Goal: Task Accomplishment & Management: Use online tool/utility

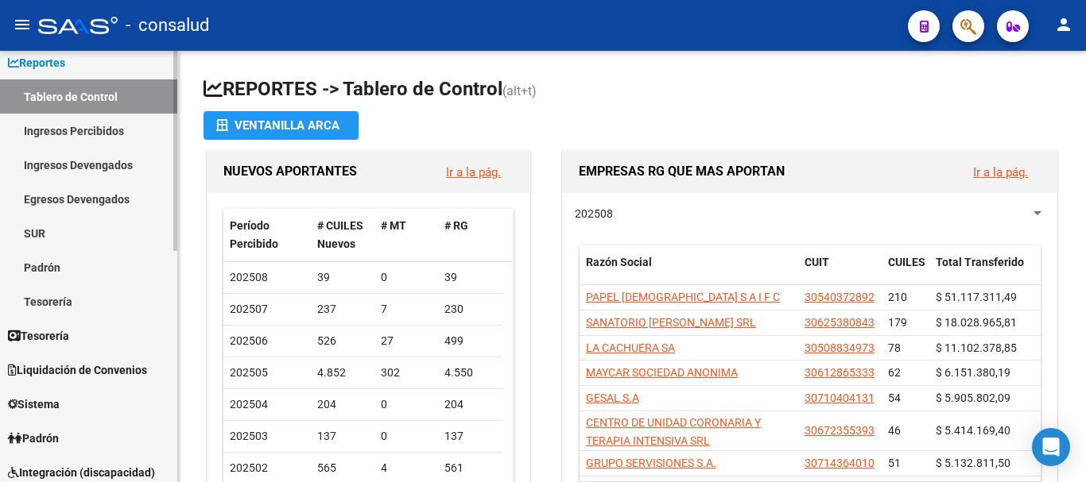
scroll to position [79, 0]
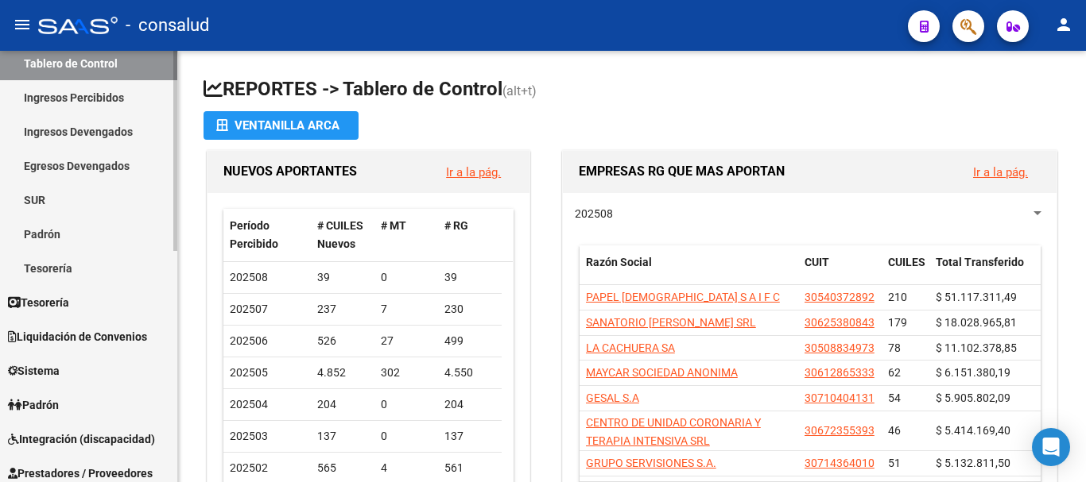
click at [49, 305] on span "Tesorería" at bounding box center [38, 302] width 61 height 17
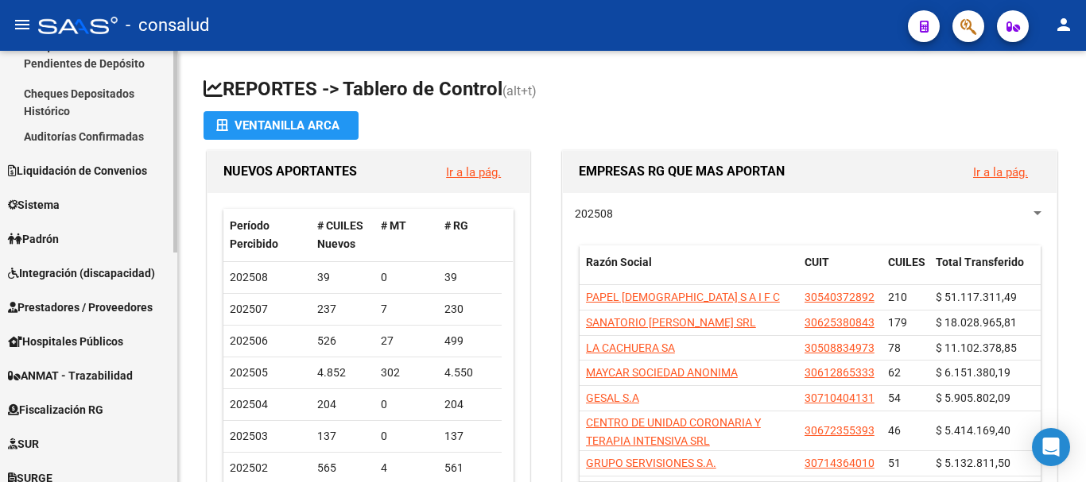
scroll to position [238, 0]
click at [59, 277] on span "Integración (discapacidad)" at bounding box center [81, 272] width 147 height 17
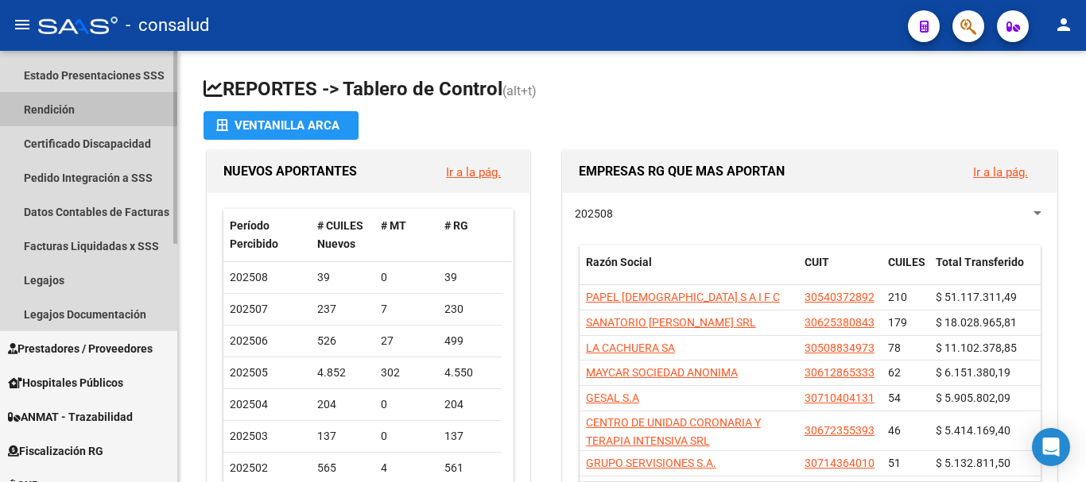
click at [54, 105] on link "Rendición" at bounding box center [88, 109] width 177 height 34
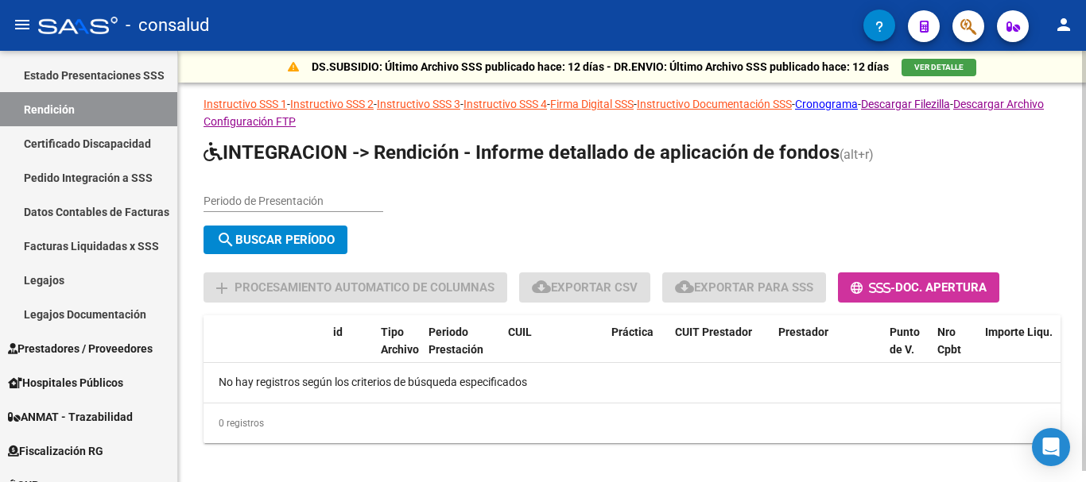
click at [350, 199] on input "Periodo de Presentación" at bounding box center [293, 202] width 180 height 14
type input "02"
type input "202505"
click at [308, 230] on button "search Buscar Período" at bounding box center [275, 240] width 144 height 29
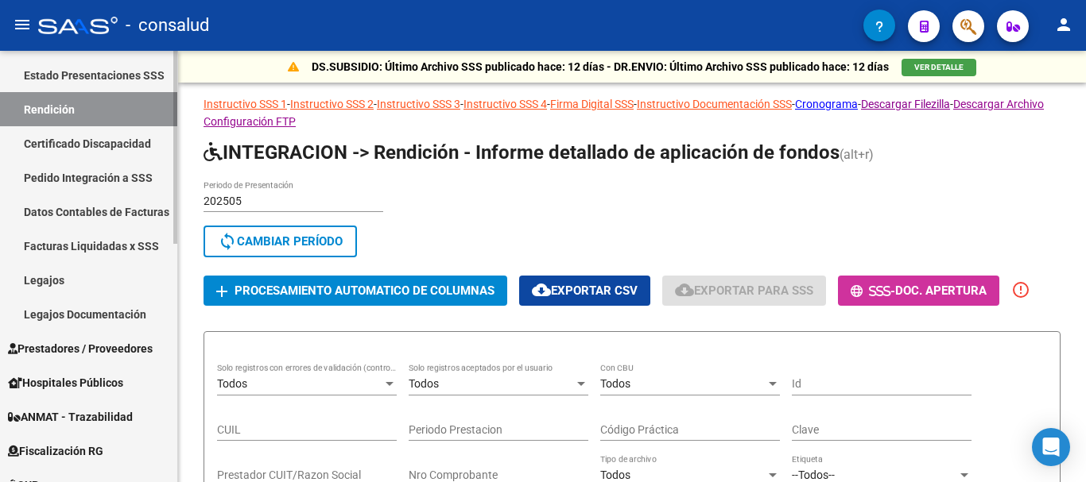
click at [92, 212] on link "Datos Contables de Facturas" at bounding box center [88, 212] width 177 height 34
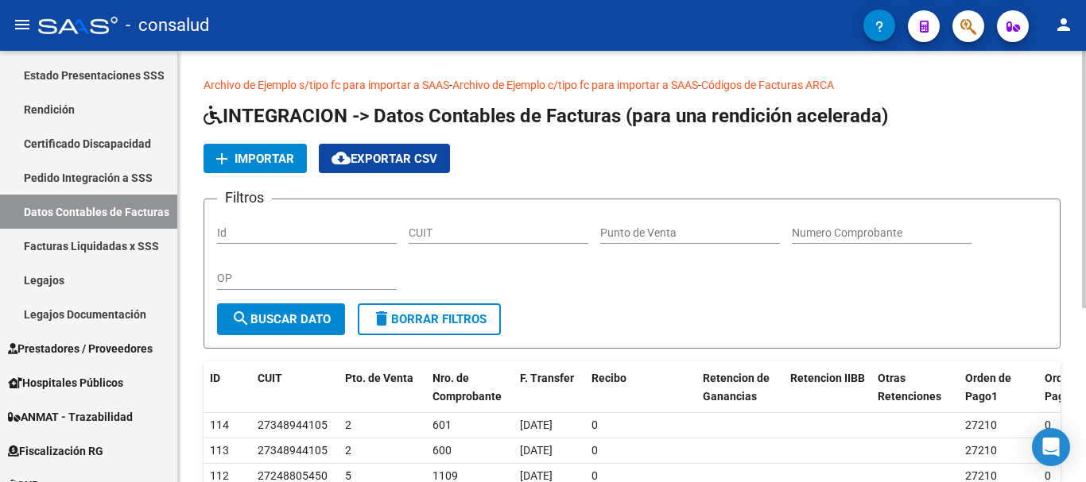
click at [402, 83] on link "Archivo de Ejemplo s/tipo fc para importar a SAAS" at bounding box center [326, 85] width 246 height 13
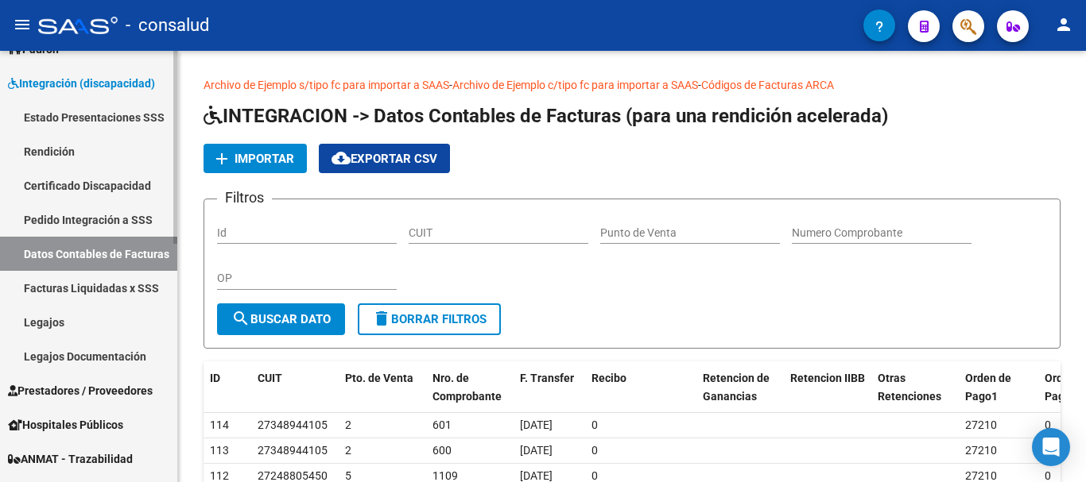
scroll to position [159, 0]
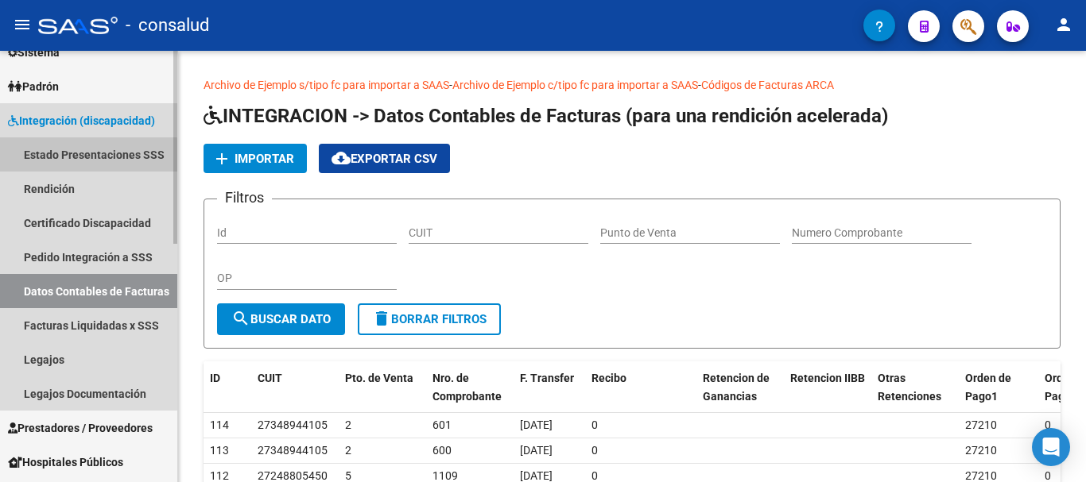
click at [55, 158] on link "Estado Presentaciones SSS" at bounding box center [88, 154] width 177 height 34
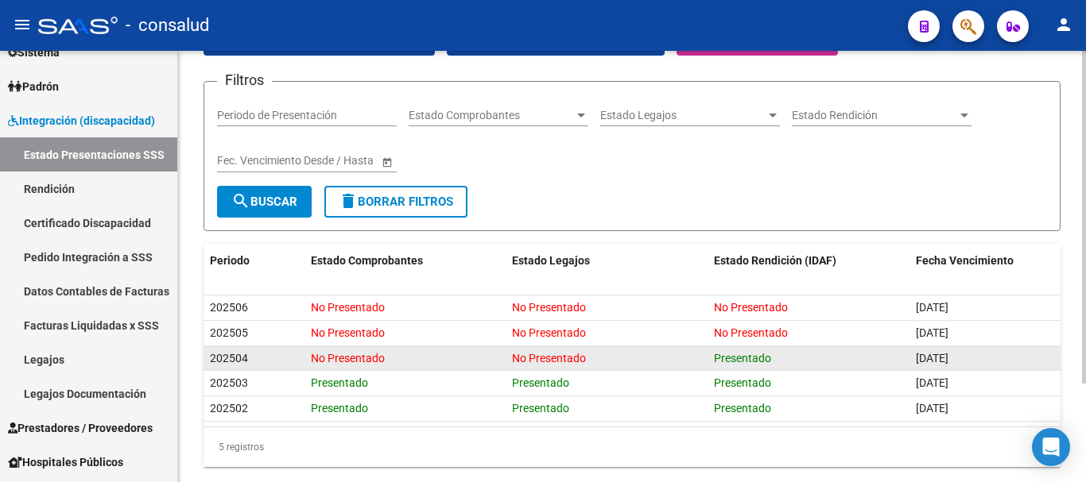
scroll to position [127, 0]
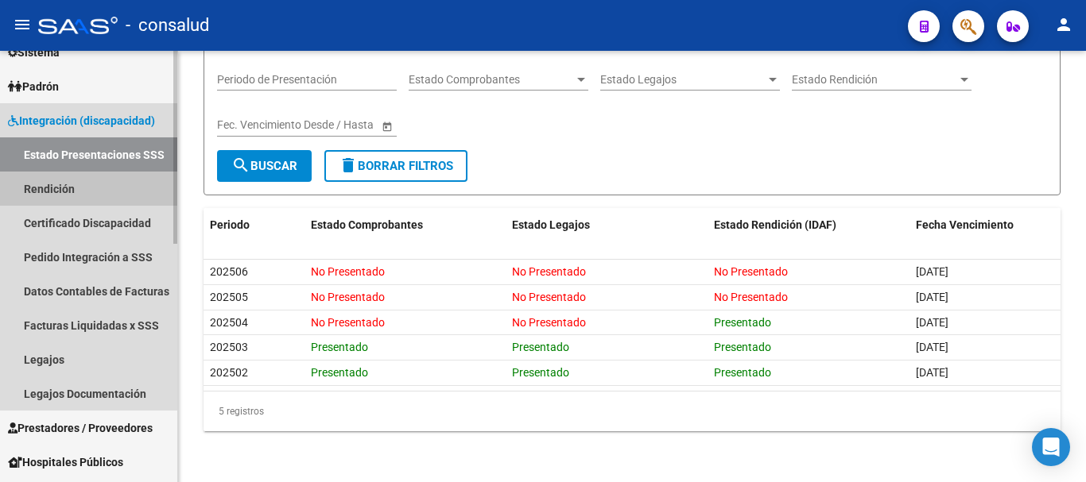
click at [53, 187] on link "Rendición" at bounding box center [88, 189] width 177 height 34
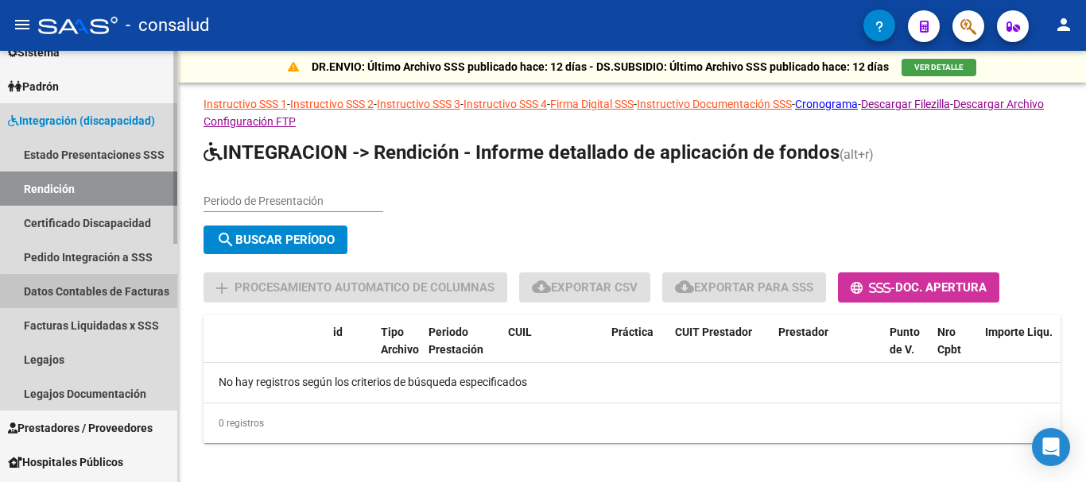
click at [91, 293] on link "Datos Contables de Facturas" at bounding box center [88, 291] width 177 height 34
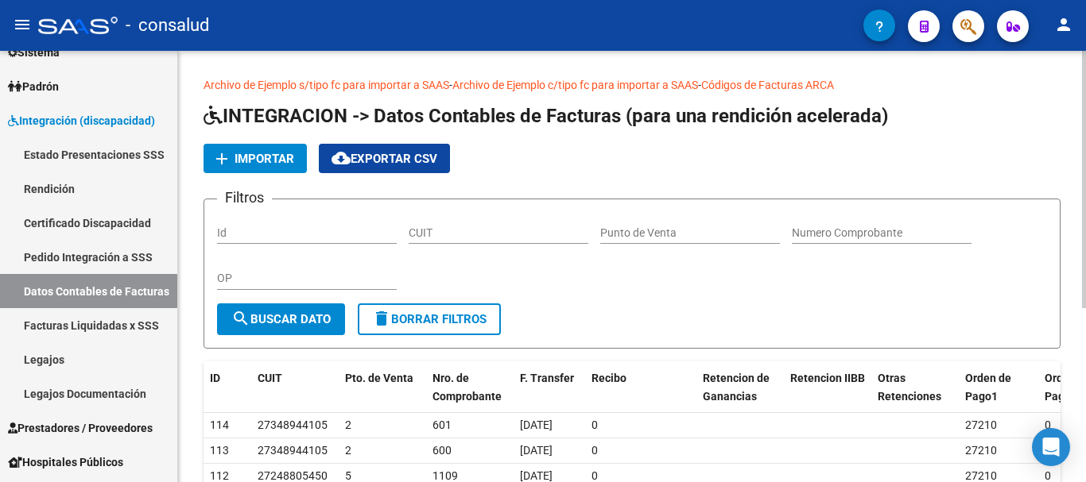
click at [270, 162] on span "Importar" at bounding box center [264, 159] width 60 height 14
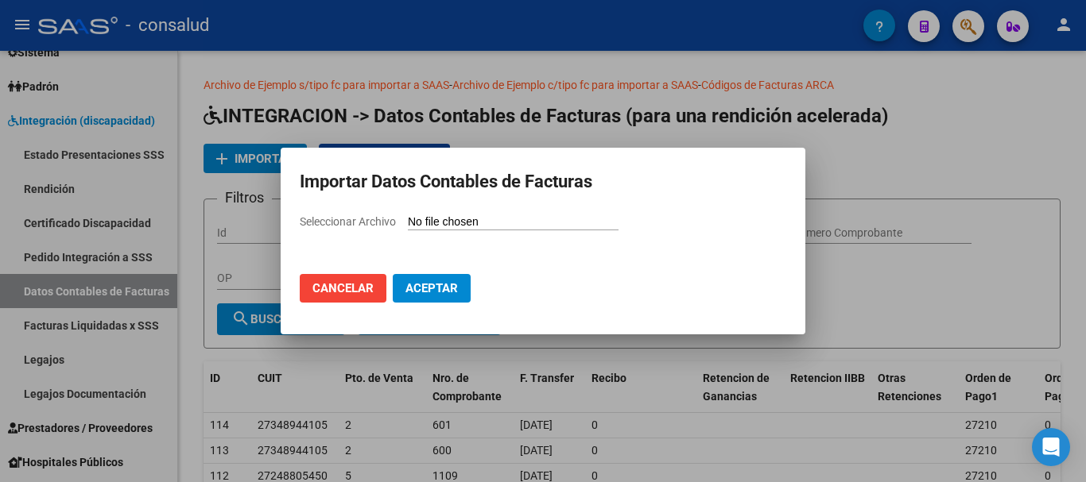
click at [604, 221] on input "Seleccionar Archivo" at bounding box center [513, 222] width 211 height 15
click at [471, 222] on input "Seleccionar Archivo" at bounding box center [513, 222] width 211 height 15
type input "C:\fakepath\comprobantes 052025 INTEGRACION.csv"
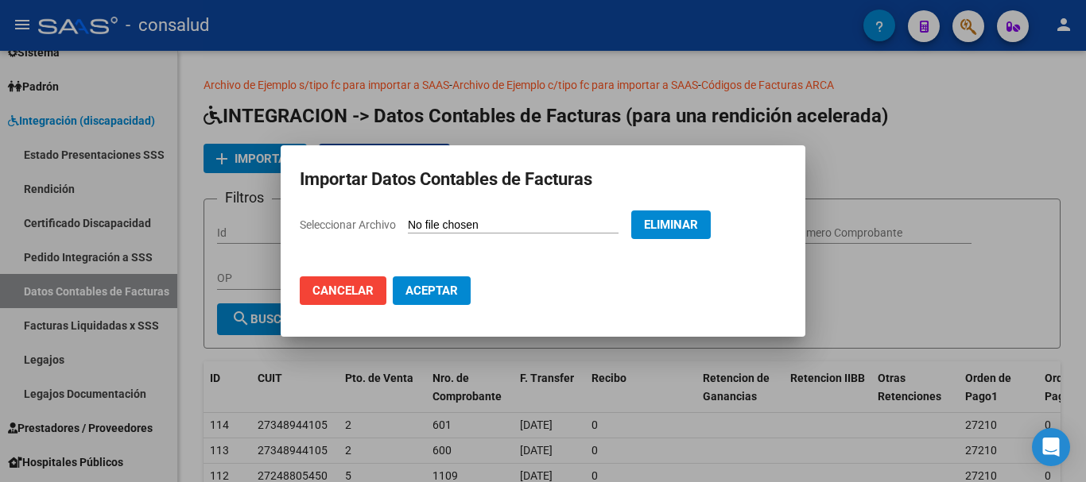
click at [434, 291] on span "Aceptar" at bounding box center [431, 291] width 52 height 14
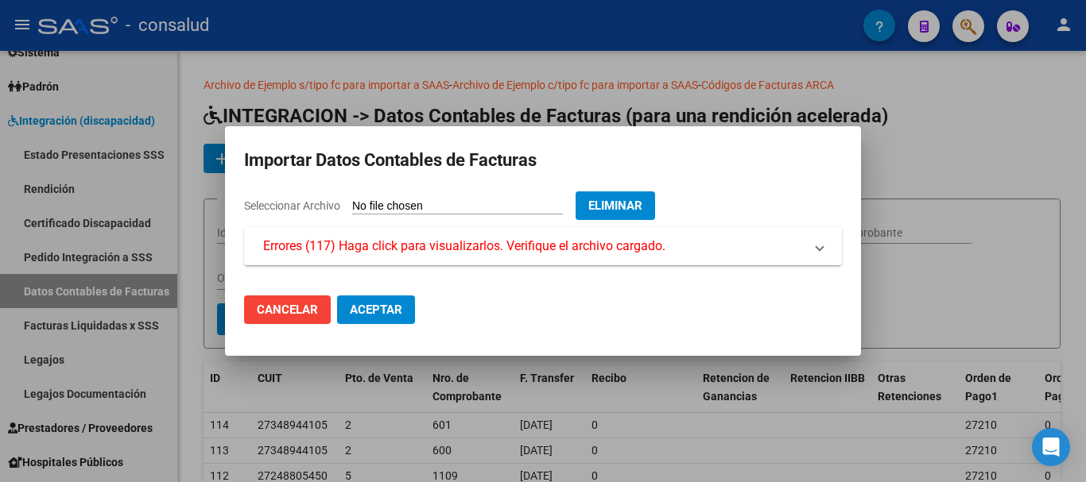
click at [500, 247] on span "Errores (117) Haga click para visualizarlos. Verifique el archivo cargado." at bounding box center [464, 246] width 402 height 19
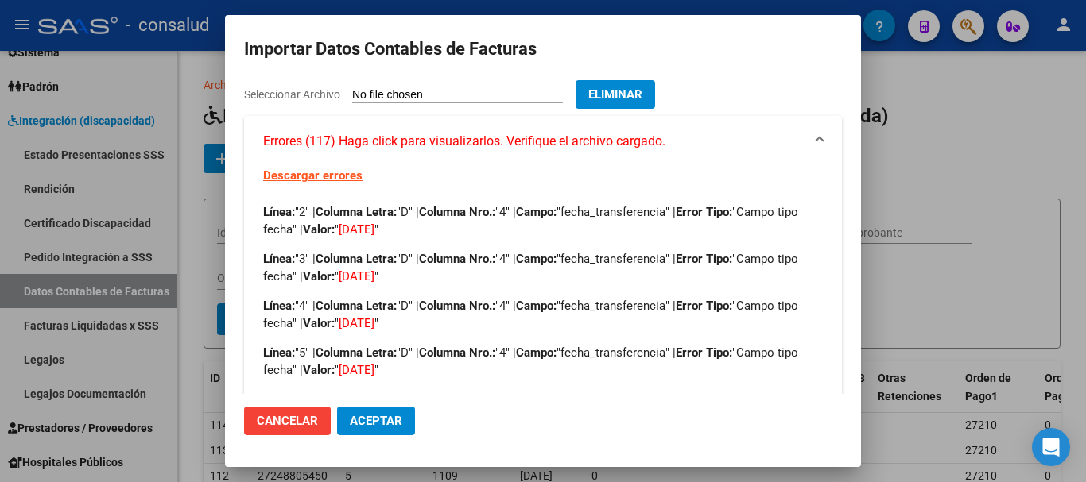
click at [555, 407] on mat-dialog-actions "Cancelar Aceptar" at bounding box center [543, 421] width 598 height 54
click at [282, 416] on span "Cancelar" at bounding box center [287, 421] width 61 height 14
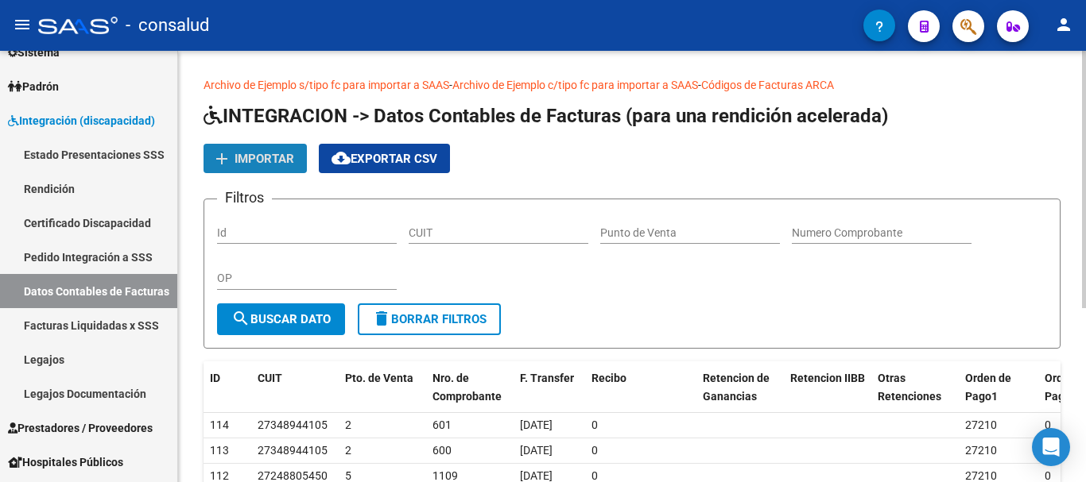
click at [270, 156] on span "Importar" at bounding box center [264, 159] width 60 height 14
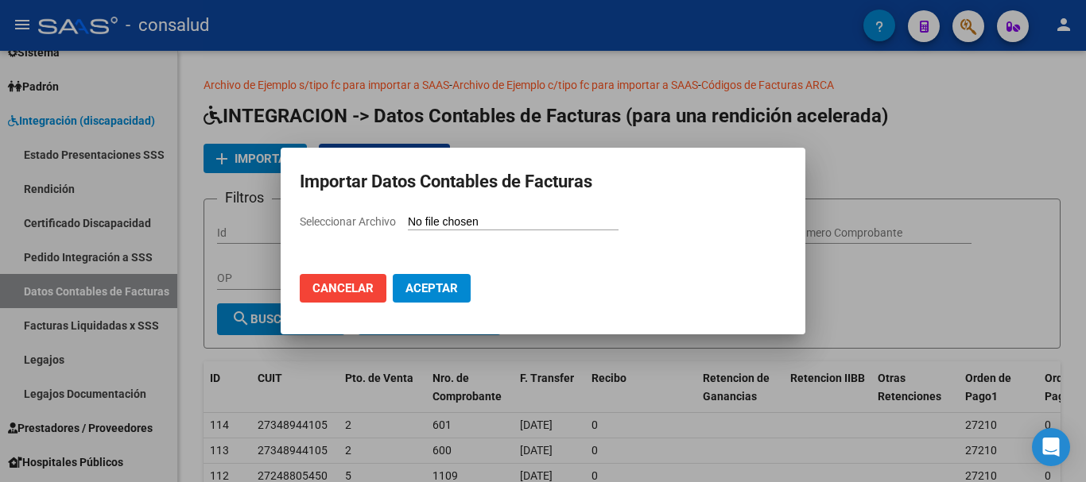
click at [512, 219] on input "Seleccionar Archivo" at bounding box center [513, 222] width 211 height 15
type input "C:\fakepath\comprobantes 052025 INTEGRACION.csv"
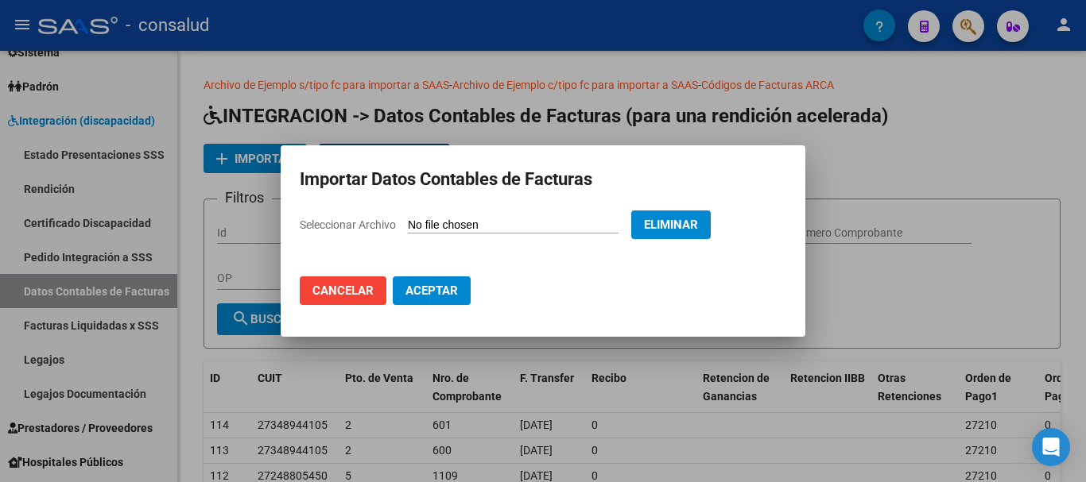
click at [423, 292] on span "Aceptar" at bounding box center [431, 291] width 52 height 14
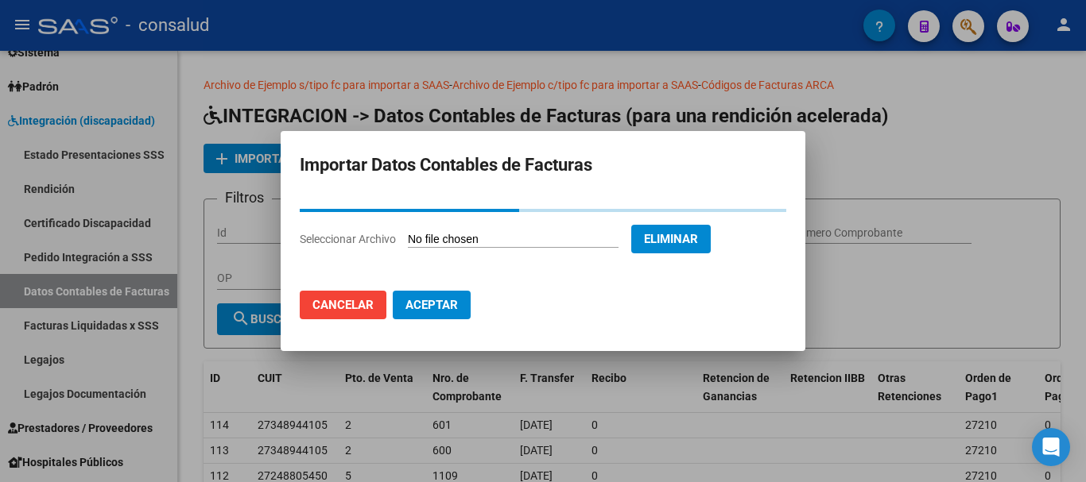
click at [351, 301] on span "Cancelar" at bounding box center [342, 305] width 61 height 14
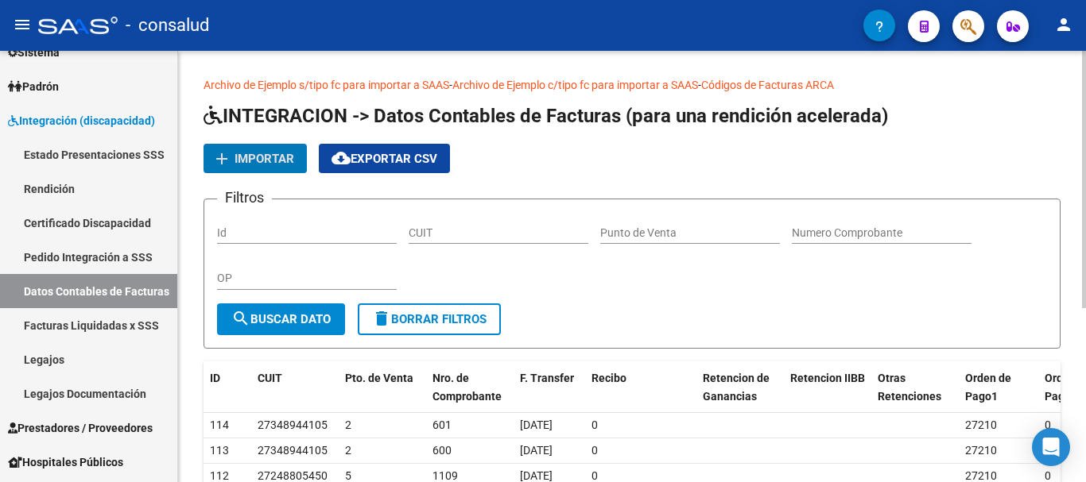
click at [262, 158] on span "Importar" at bounding box center [264, 159] width 60 height 14
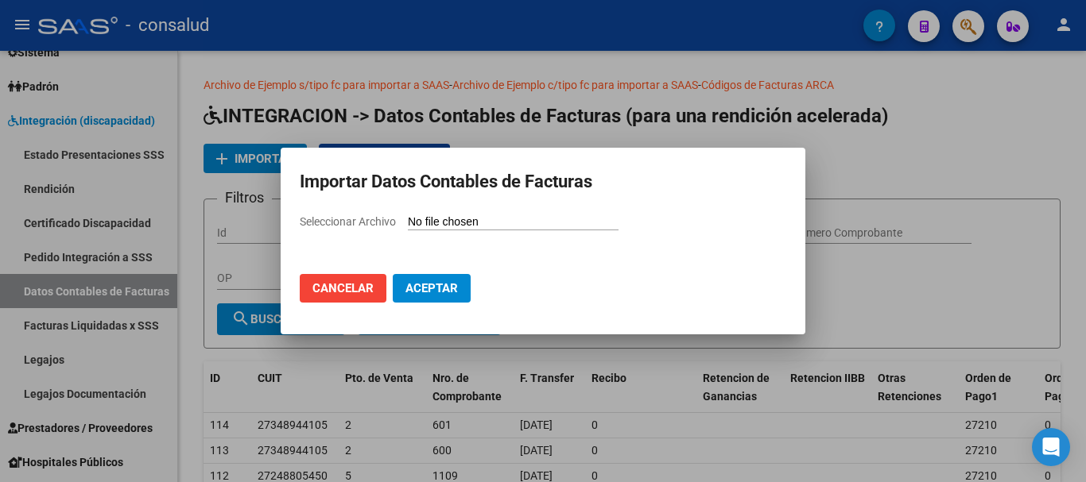
click at [529, 223] on input "Seleccionar Archivo" at bounding box center [513, 222] width 211 height 15
type input "C:\fakepath\comprobantes 052025.csv"
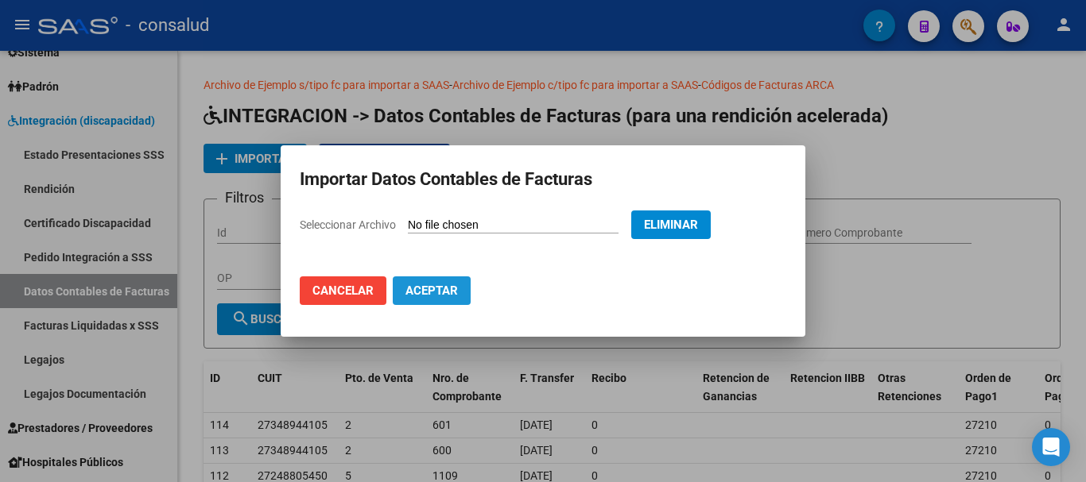
click at [440, 290] on span "Aceptar" at bounding box center [431, 291] width 52 height 14
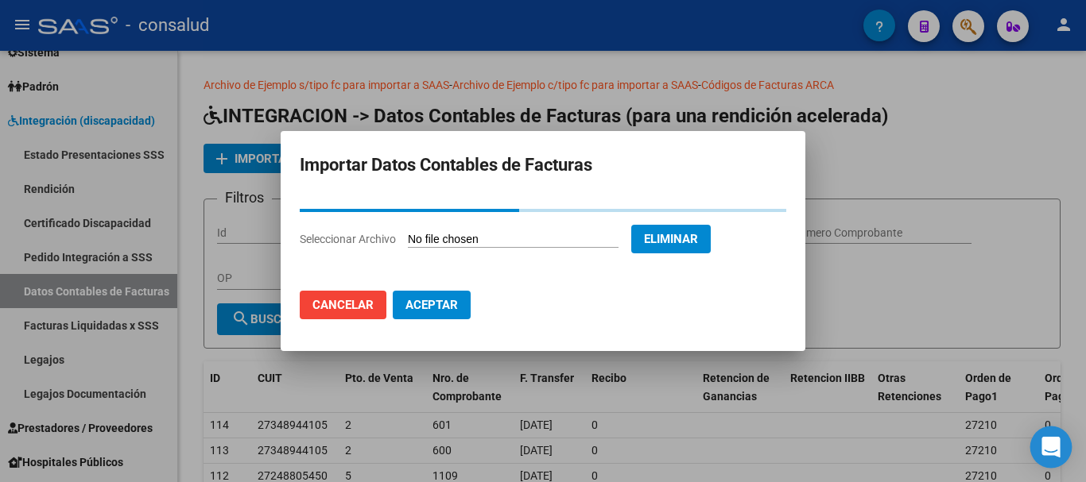
click at [1057, 447] on icon "Open Intercom Messenger" at bounding box center [1050, 447] width 18 height 21
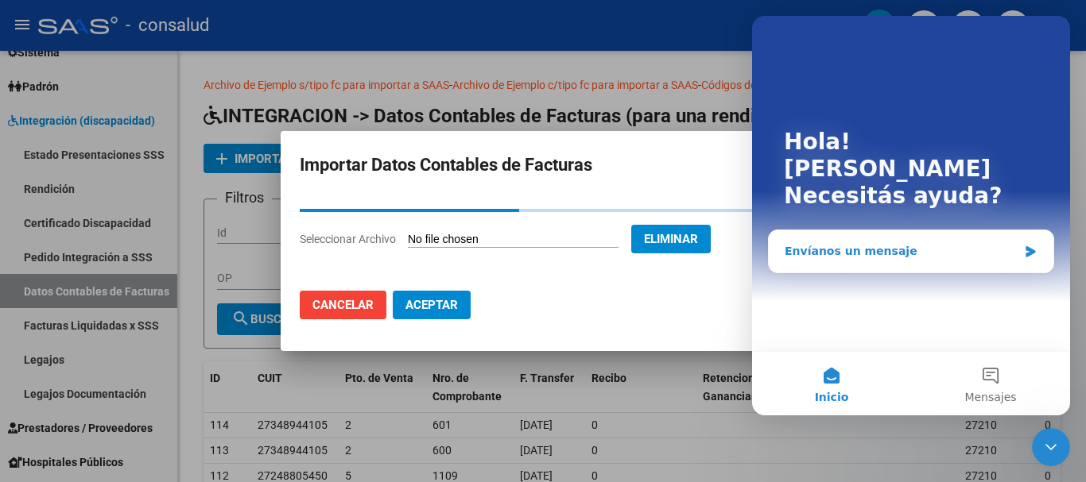
click at [874, 243] on div "Envíanos un mensaje" at bounding box center [900, 251] width 233 height 17
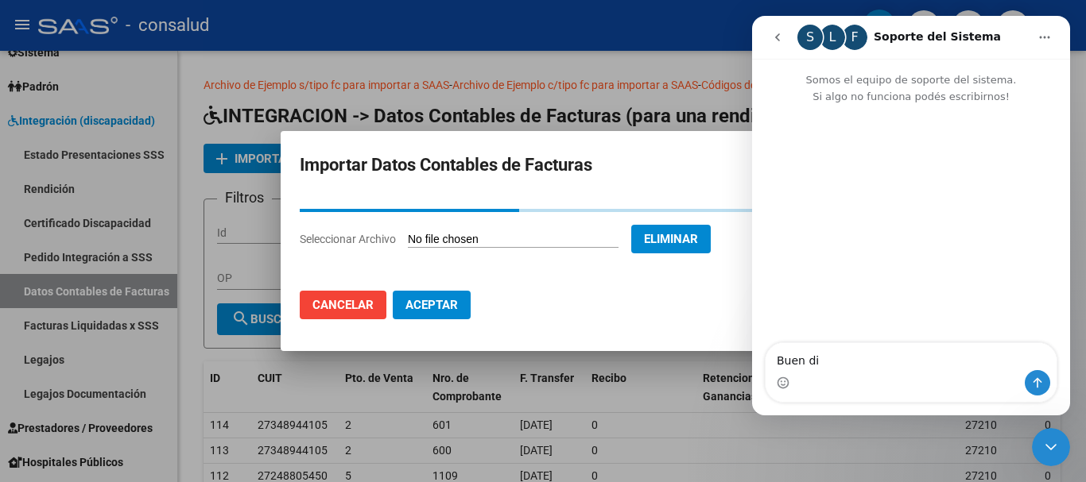
type textarea "Buen dia"
type textarea "estoy s"
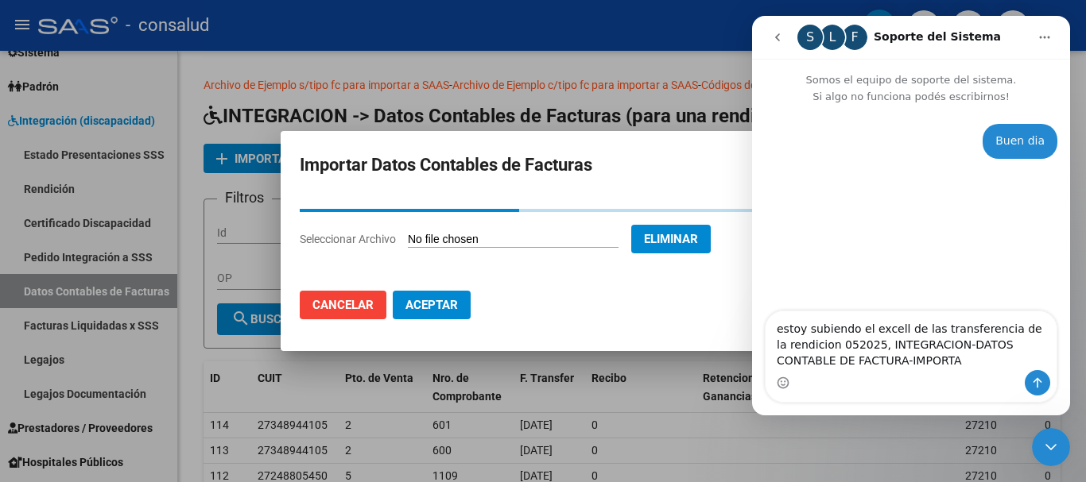
type textarea "estoy subiendo el excell de las transferencia de la rendicion 052025, INTEGRACI…"
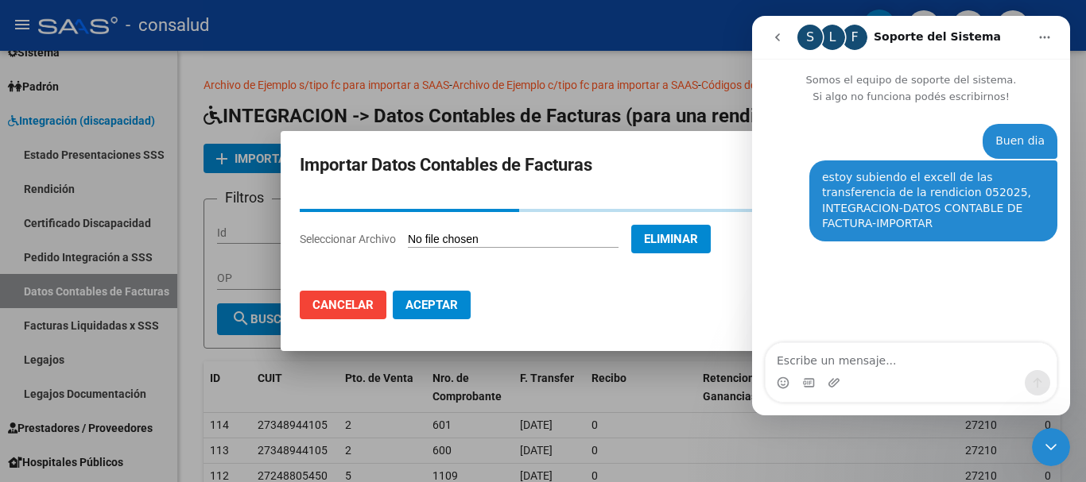
click at [1039, 37] on icon "Inicio" at bounding box center [1044, 37] width 13 height 13
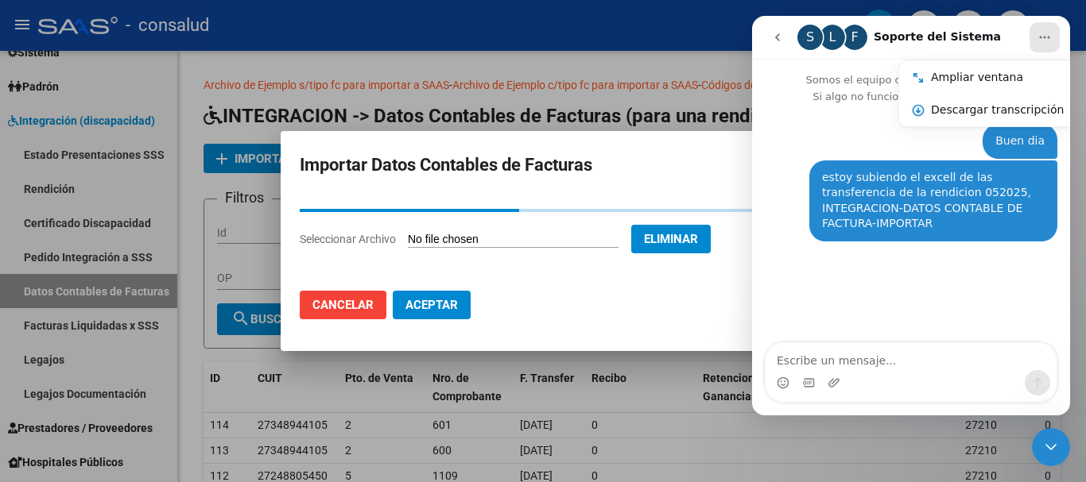
click at [1053, 448] on icon "Cerrar Intercom Messenger" at bounding box center [1050, 447] width 11 height 6
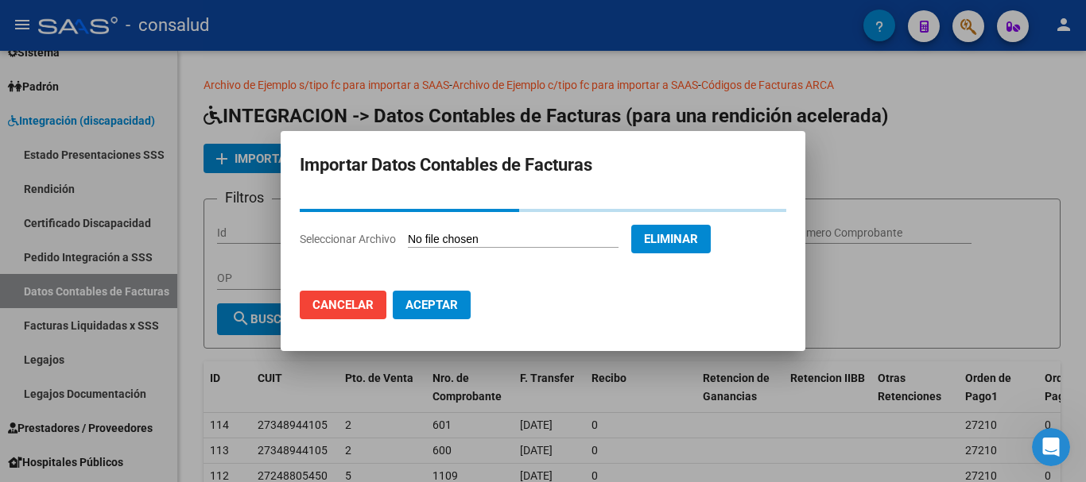
click at [1051, 450] on icon "Abrir Intercom Messenger" at bounding box center [1050, 447] width 11 height 13
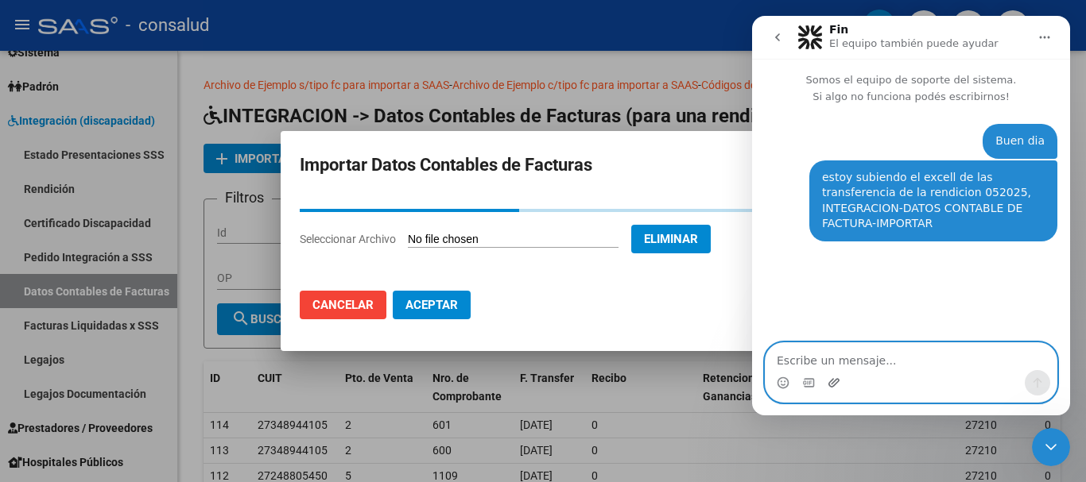
click at [831, 381] on icon "Adjuntar un archivo" at bounding box center [833, 382] width 11 height 9
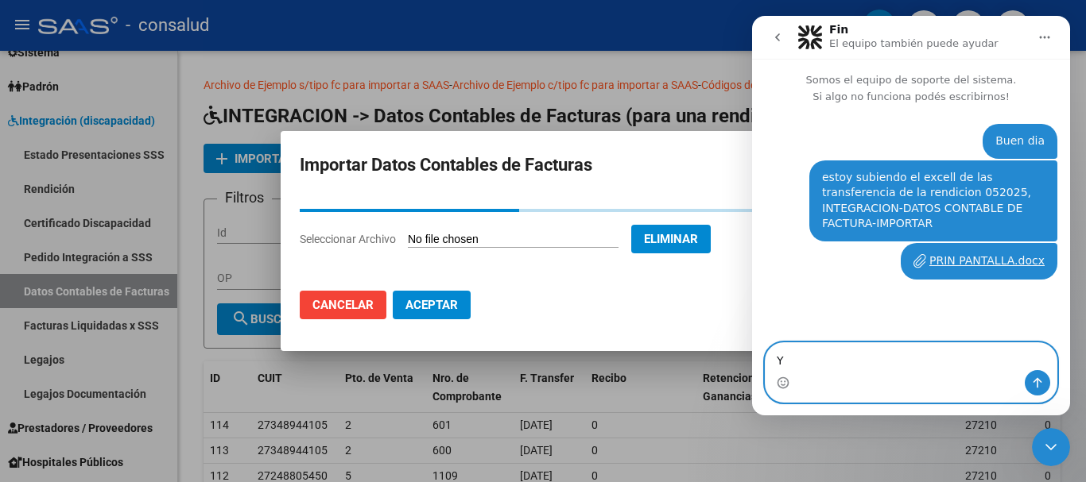
type textarea "Y"
type textarea "y me queda ahi pensando"
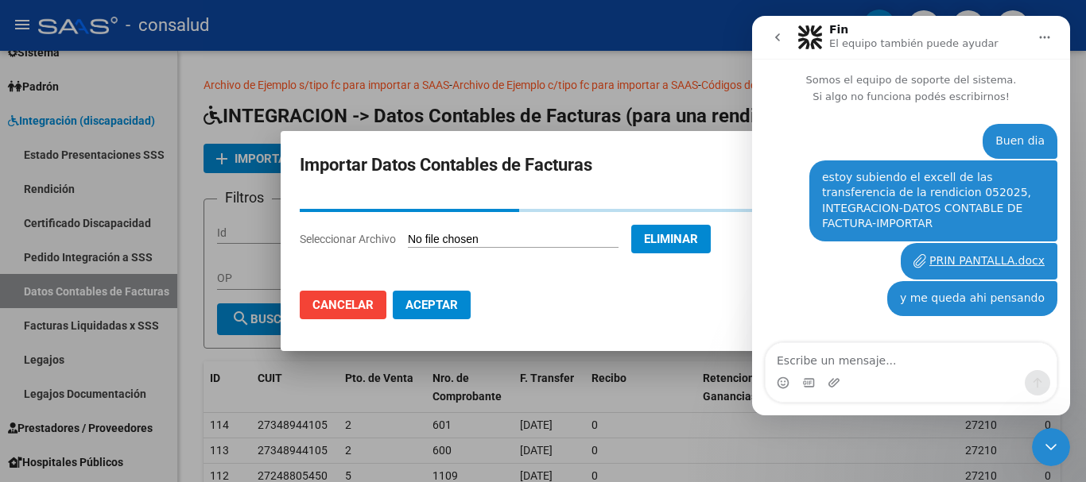
click at [989, 253] on div "PRIN PANTALLA.docx" at bounding box center [986, 261] width 115 height 17
drag, startPoint x: 1050, startPoint y: 441, endPoint x: 2068, endPoint y: 764, distance: 1068.0
click at [1050, 441] on icon "Cerrar Intercom Messenger" at bounding box center [1050, 447] width 19 height 19
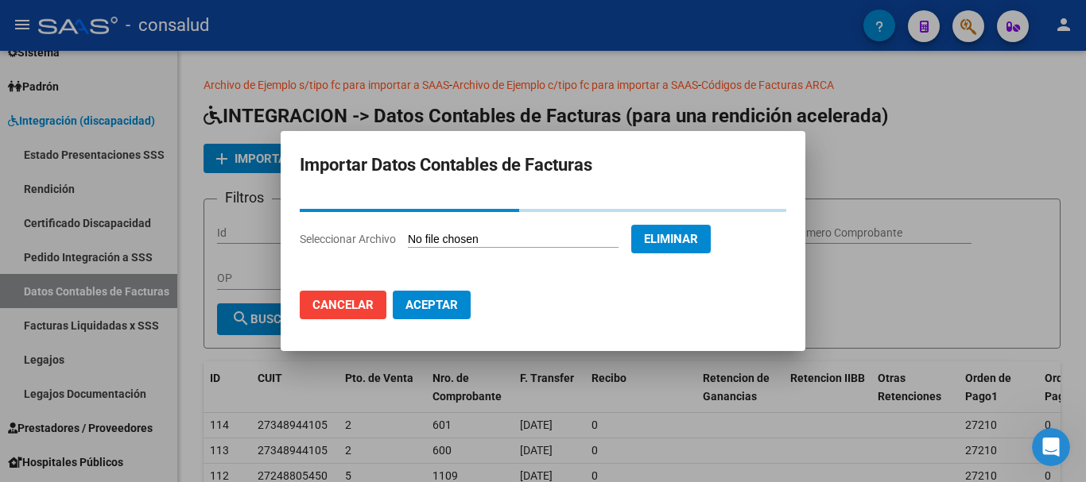
click at [1055, 450] on icon "Abrir Intercom Messenger" at bounding box center [1051, 448] width 26 height 26
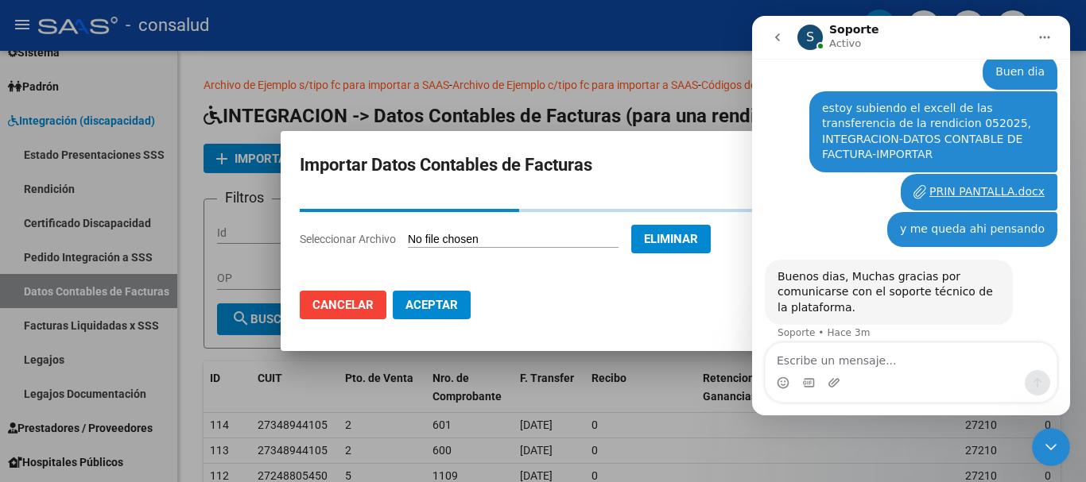
scroll to position [69, 0]
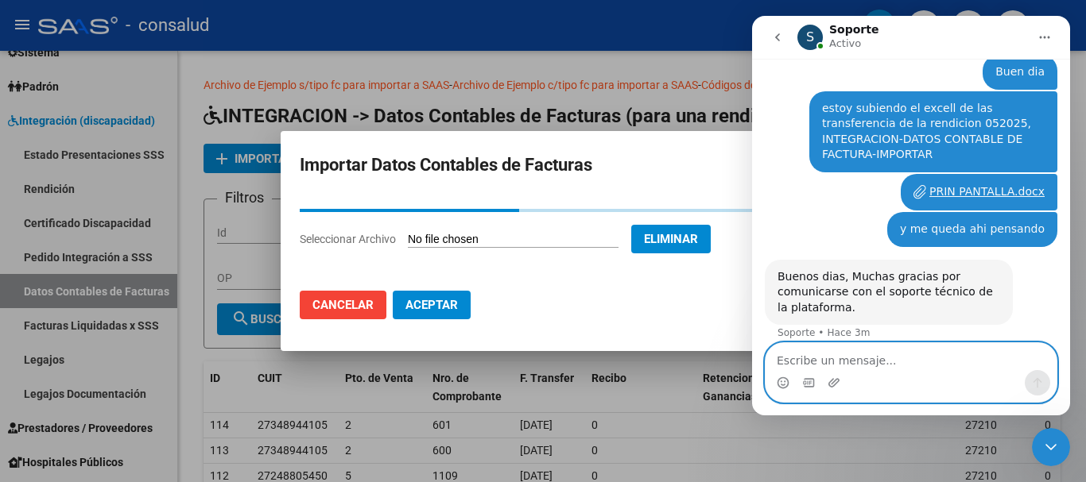
click at [901, 352] on textarea "Escribe un mensaje..." at bounding box center [910, 356] width 291 height 27
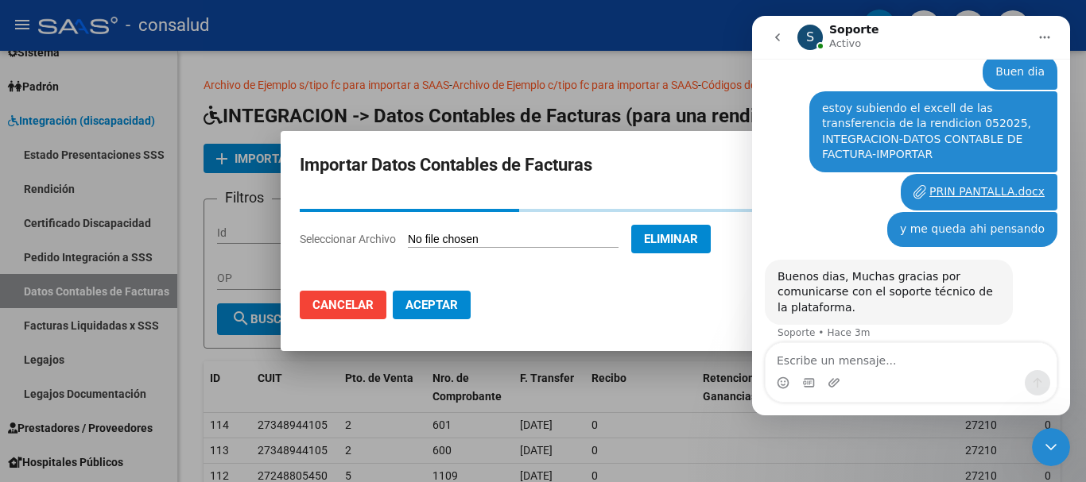
click at [930, 21] on nav "S Soporte Activo" at bounding box center [911, 37] width 318 height 43
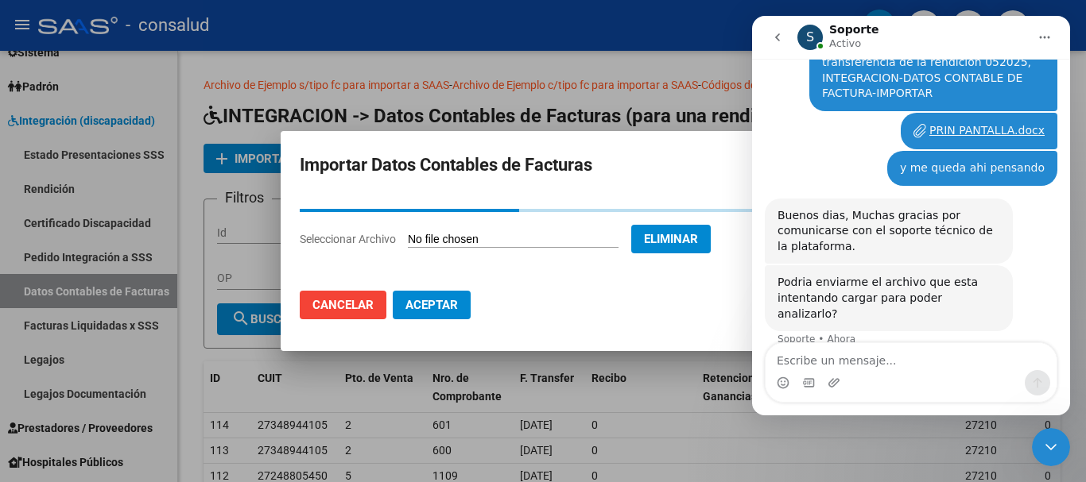
scroll to position [182, 0]
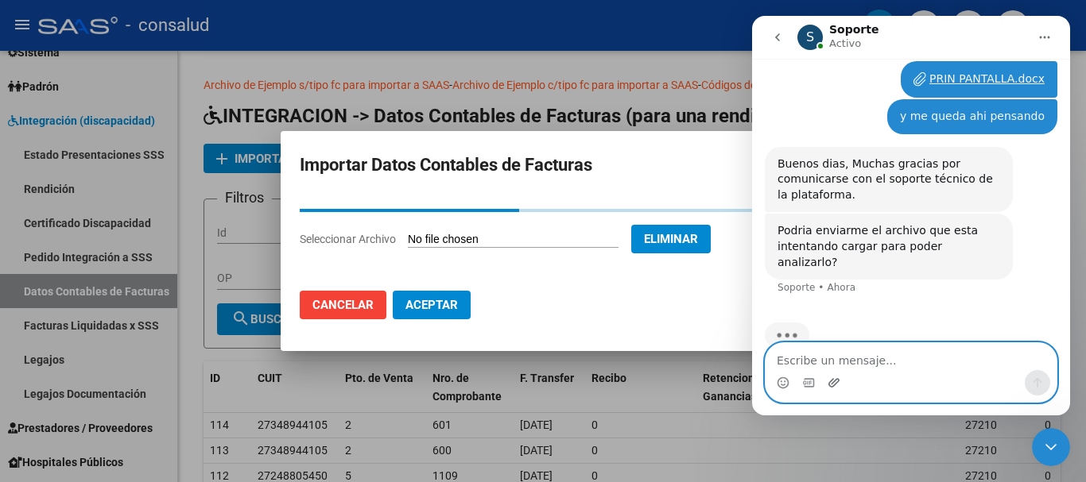
click at [835, 379] on icon "Adjuntar un archivo" at bounding box center [833, 383] width 13 height 13
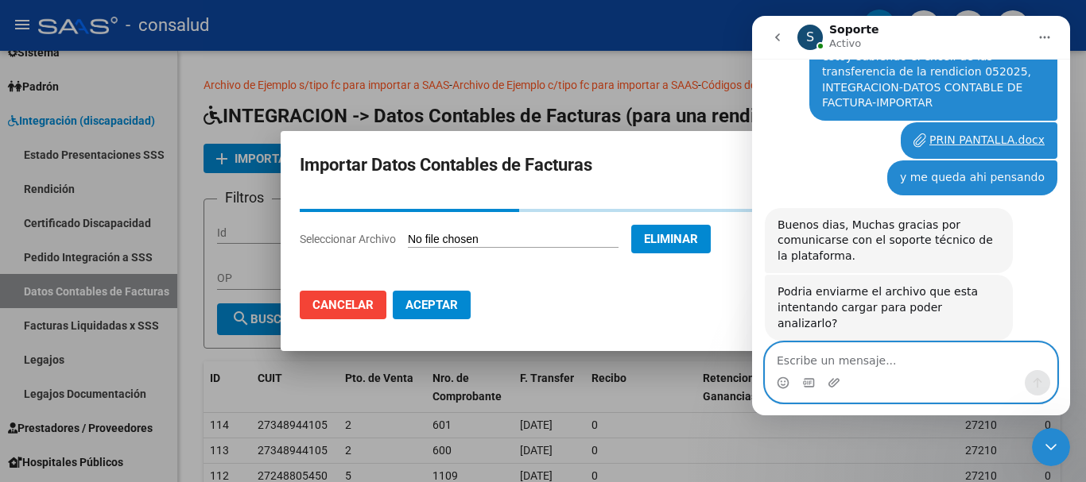
scroll to position [170, 0]
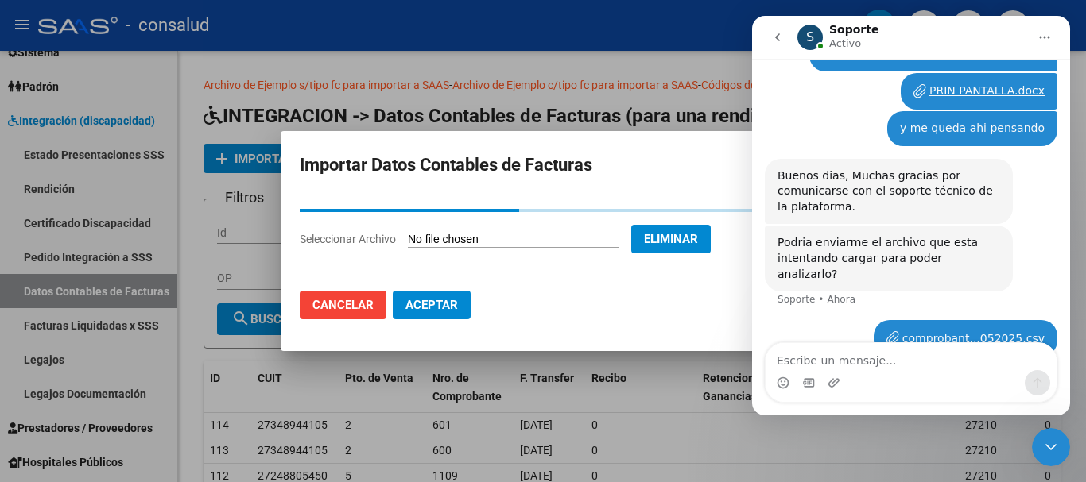
click at [947, 331] on div "comprobant...052025.csv" at bounding box center [973, 339] width 142 height 17
click at [351, 308] on span "Cancelar" at bounding box center [342, 305] width 61 height 14
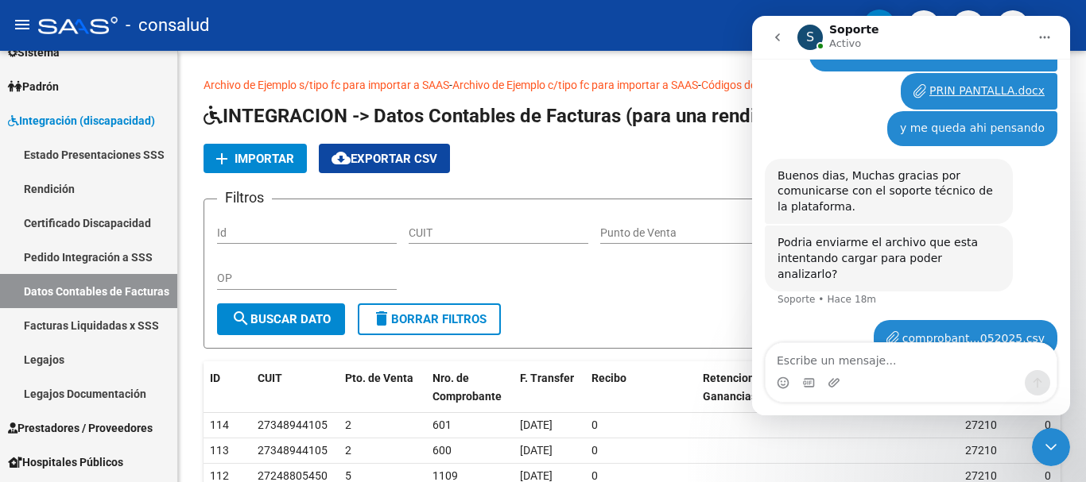
click at [1052, 447] on icon "Cerrar Intercom Messenger" at bounding box center [1050, 447] width 19 height 19
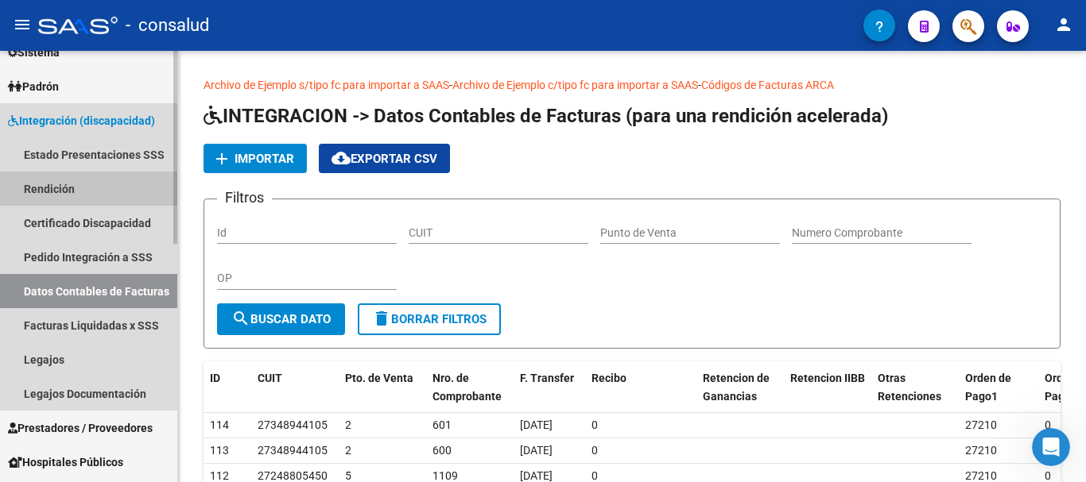
click at [53, 189] on link "Rendición" at bounding box center [88, 189] width 177 height 34
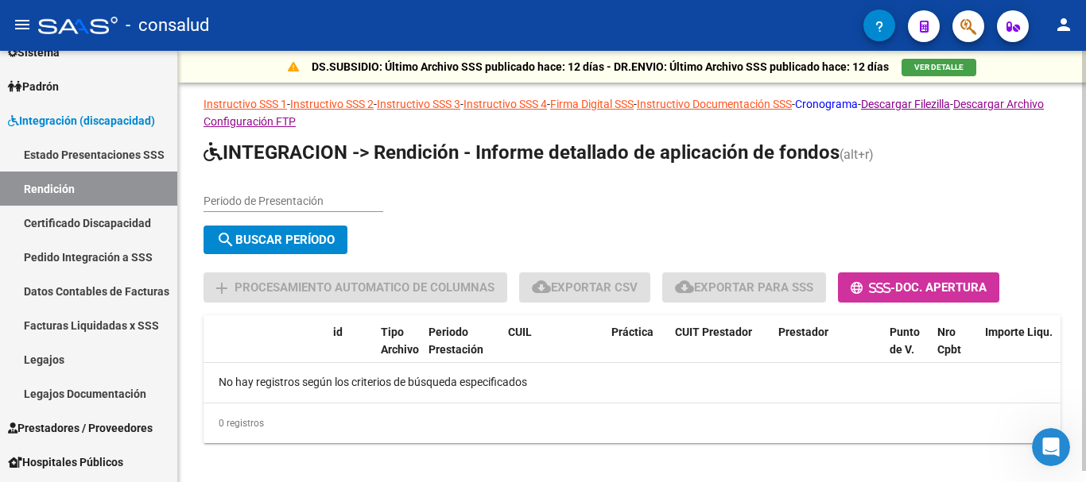
click at [858, 103] on link "Cronograma" at bounding box center [826, 104] width 63 height 13
click at [1054, 458] on icon "Abrir Intercom Messenger" at bounding box center [1051, 448] width 26 height 26
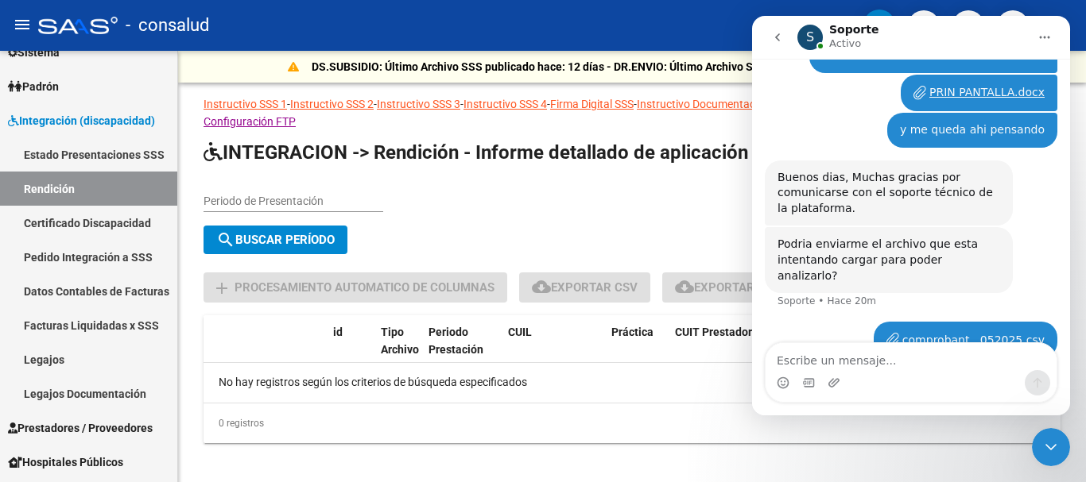
scroll to position [170, 0]
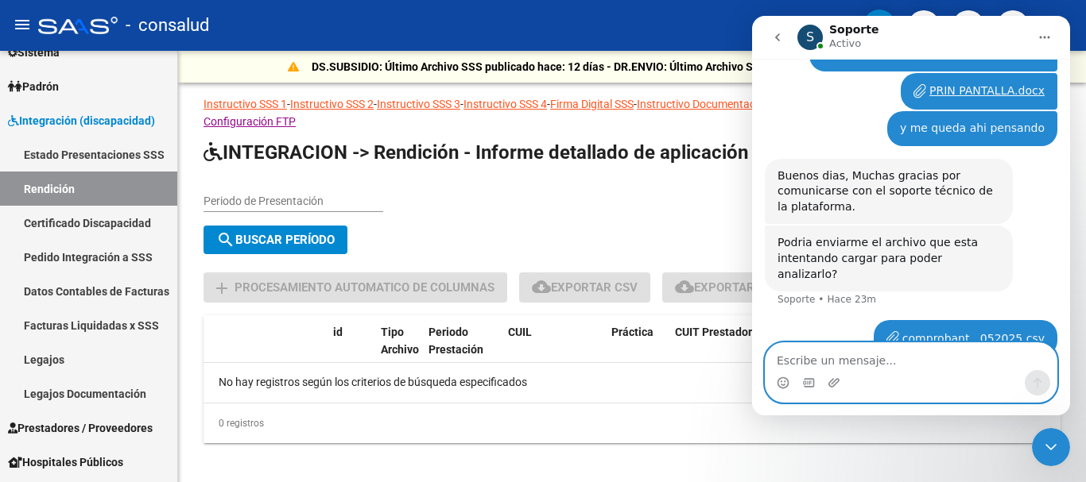
drag, startPoint x: 958, startPoint y: 367, endPoint x: 1052, endPoint y: 321, distance: 105.2
click at [962, 367] on textarea "Escribe un mensaje..." at bounding box center [910, 356] width 291 height 27
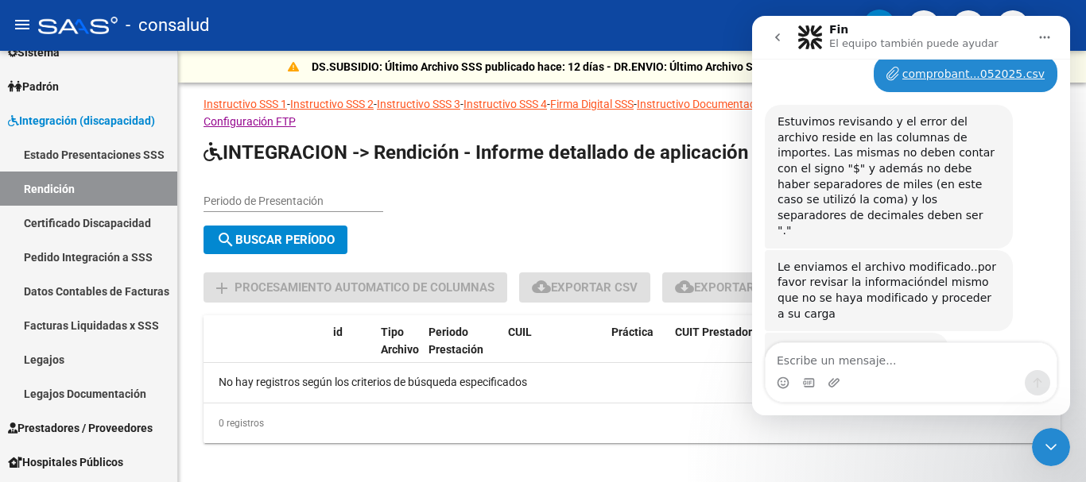
scroll to position [437, 0]
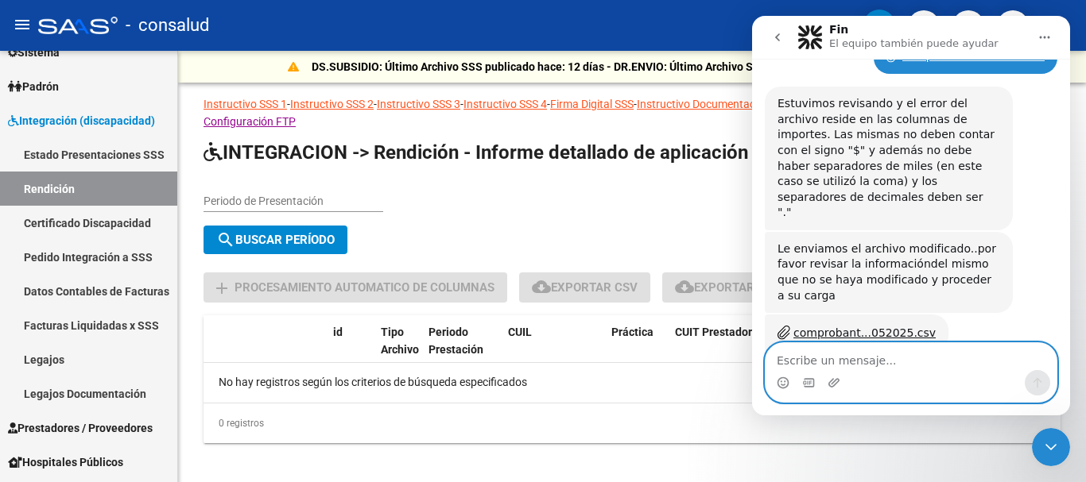
click at [850, 366] on textarea "Escribe un mensaje..." at bounding box center [910, 356] width 291 height 27
type textarea "g"
type textarea "Gracias"
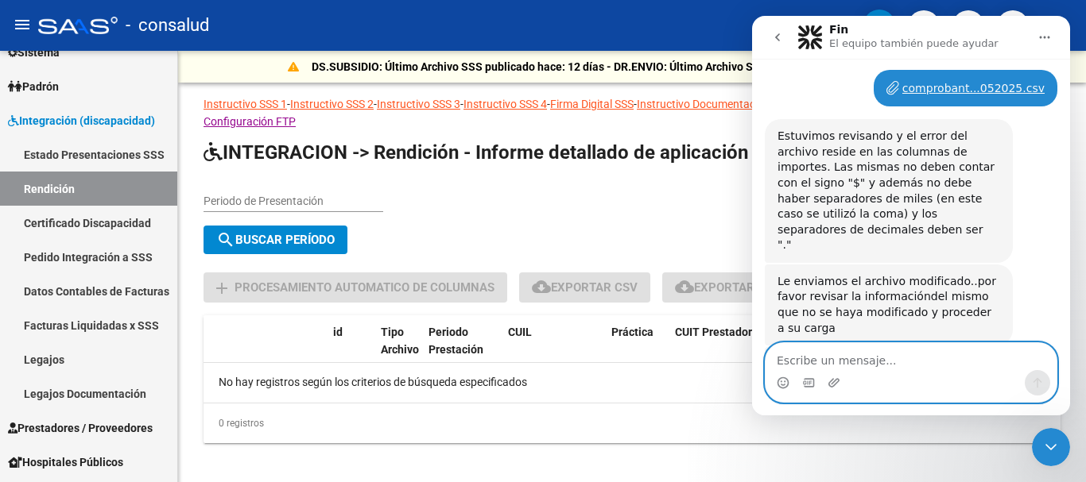
scroll to position [484, 0]
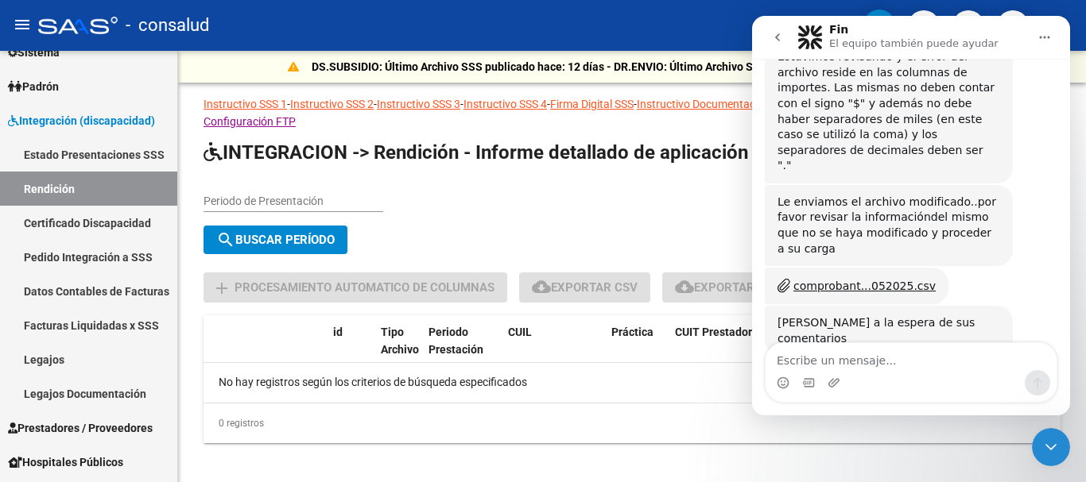
drag, startPoint x: 1039, startPoint y: 258, endPoint x: 788, endPoint y: 218, distance: 253.6
click at [785, 218] on div "Buen dia [PERSON_NAME] 36m estoy subiendo el excell de las transferencia de la …" at bounding box center [911, 39] width 292 height 799
click at [788, 268] on div "comprobant...052025.csv Soporte • [GEOGRAPHIC_DATA]" at bounding box center [857, 286] width 184 height 37
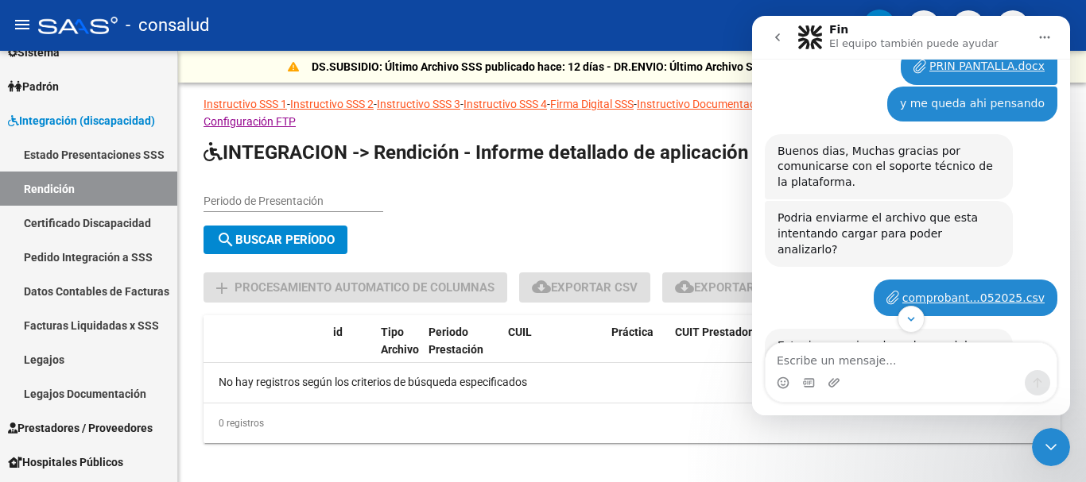
scroll to position [215, 0]
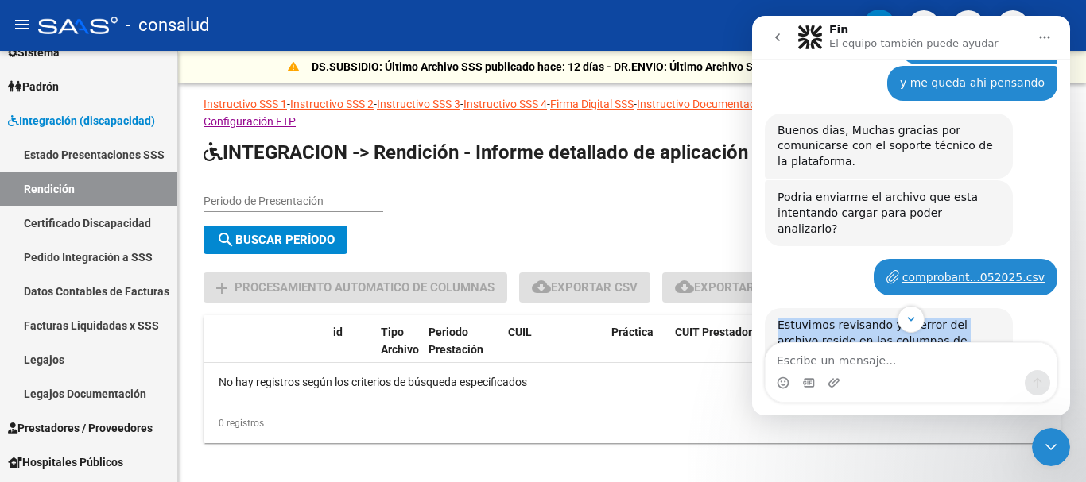
drag, startPoint x: 1013, startPoint y: 265, endPoint x: 791, endPoint y: 267, distance: 221.8
click at [791, 267] on div "Buen dia [PERSON_NAME] 36m estoy subiendo el excell de las transferencia de la …" at bounding box center [911, 316] width 292 height 815
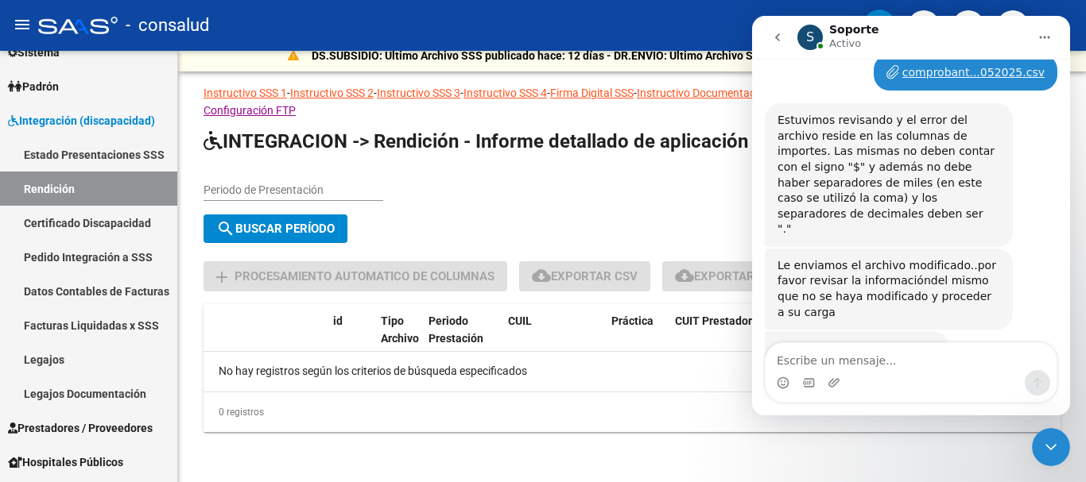
scroll to position [0, 0]
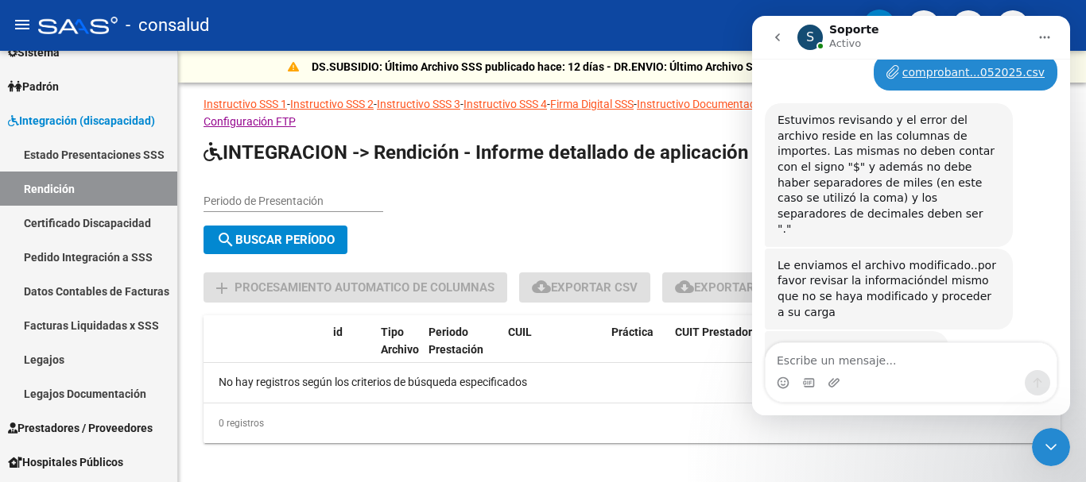
click at [996, 331] on div "comprobant...052025.csv Soporte • Hace 1m" at bounding box center [911, 358] width 292 height 54
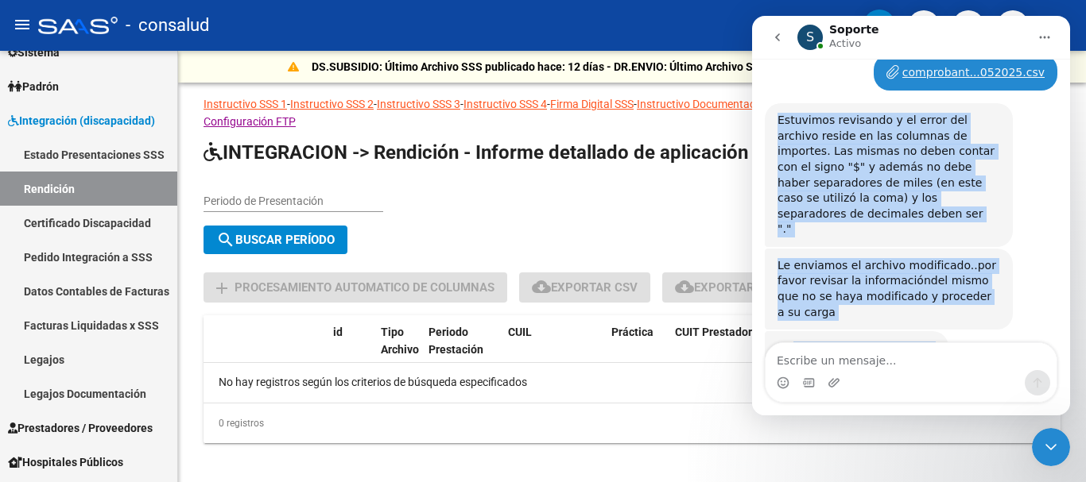
drag, startPoint x: 988, startPoint y: 321, endPoint x: 774, endPoint y: 89, distance: 315.5
click at [774, 89] on div "Buen dia [PERSON_NAME] 36m estoy subiendo el excell de las transferencia de la …" at bounding box center [911, 111] width 292 height 815
copy div "Estuvimos revisando y el error del archivo reside en las columnas de importes. …"
click at [821, 342] on div "comprobant...052025.csv" at bounding box center [864, 350] width 142 height 17
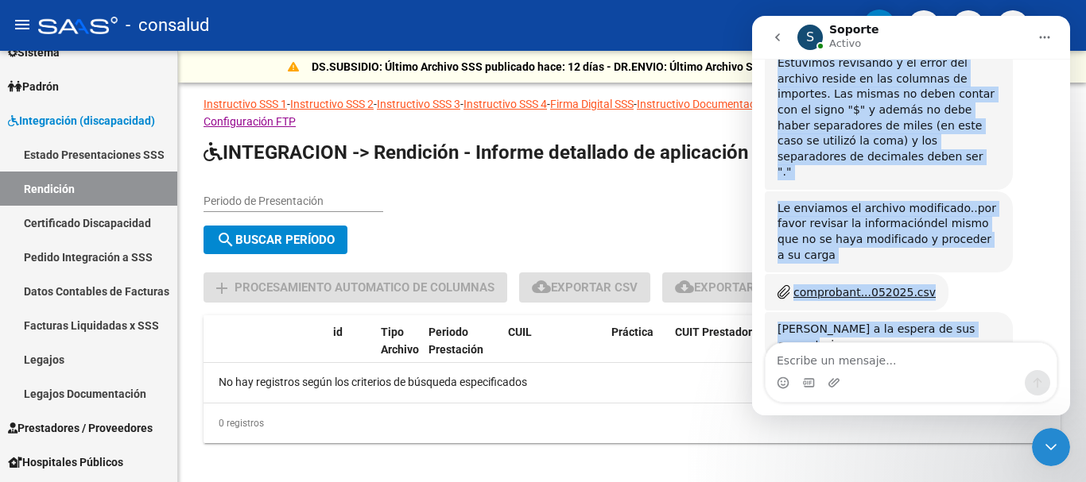
scroll to position [484, 0]
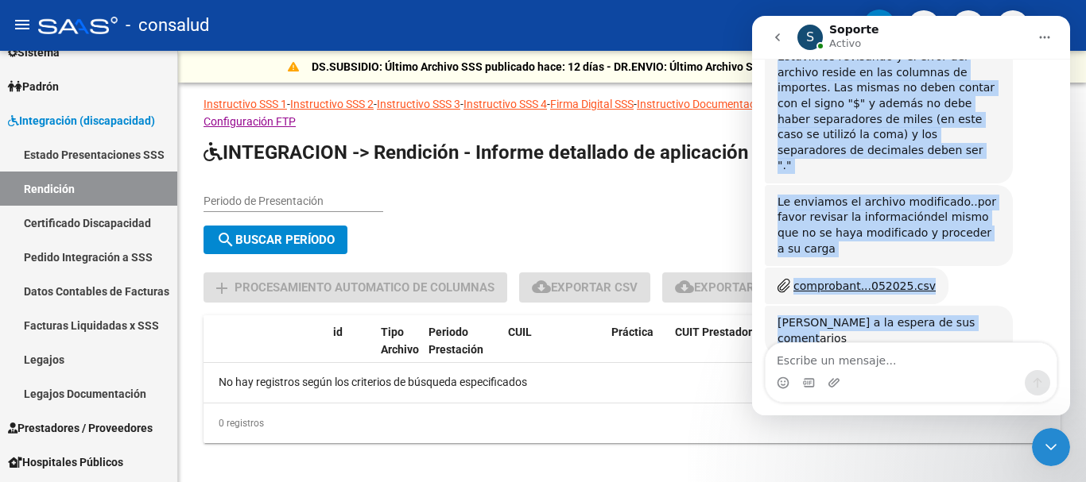
click at [1043, 37] on icon "Inicio" at bounding box center [1044, 37] width 13 height 13
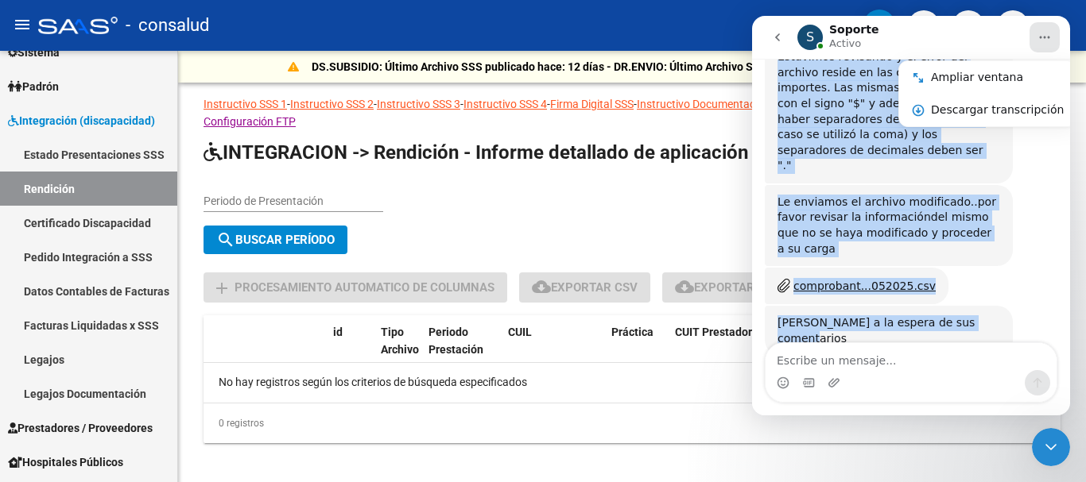
click at [1043, 35] on icon "Inicio" at bounding box center [1044, 37] width 13 height 13
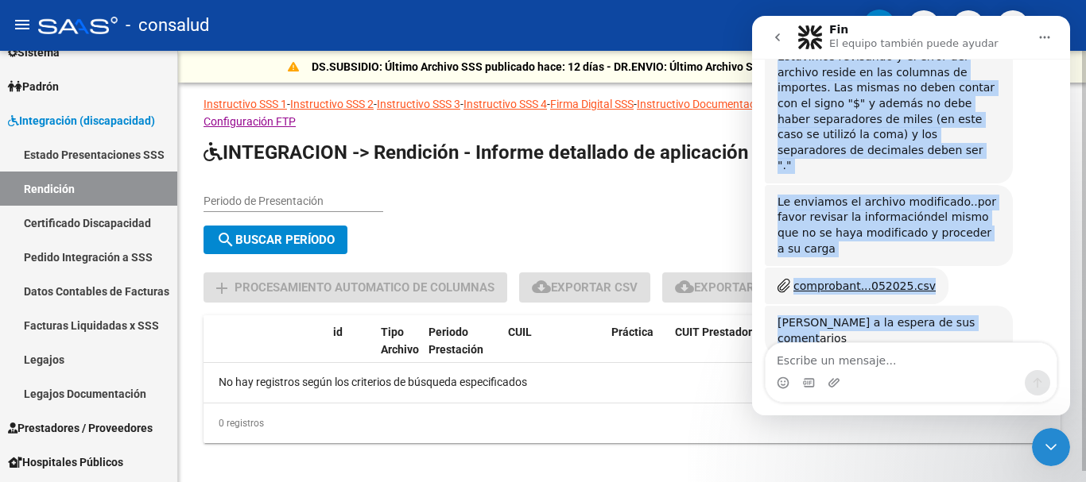
scroll to position [532, 0]
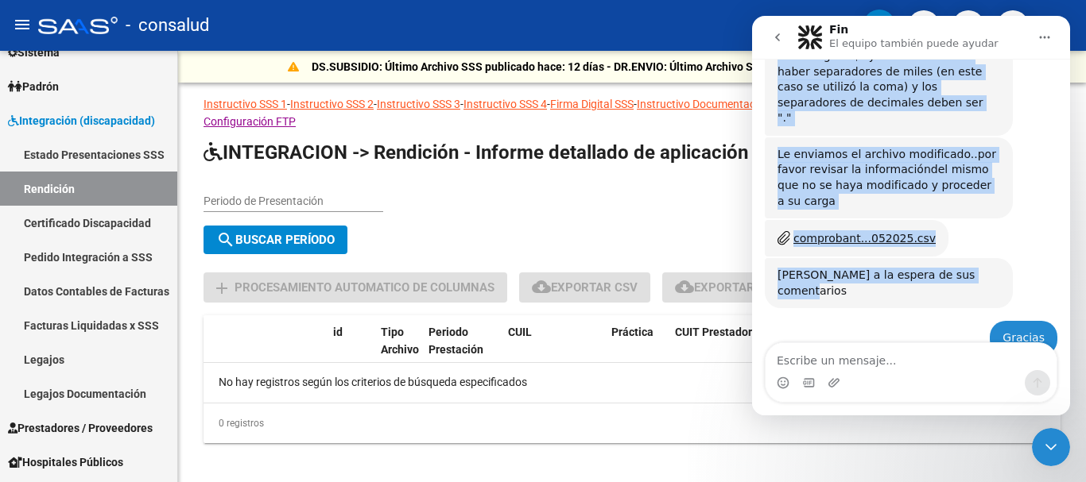
click at [1040, 33] on icon "Inicio" at bounding box center [1044, 37] width 13 height 13
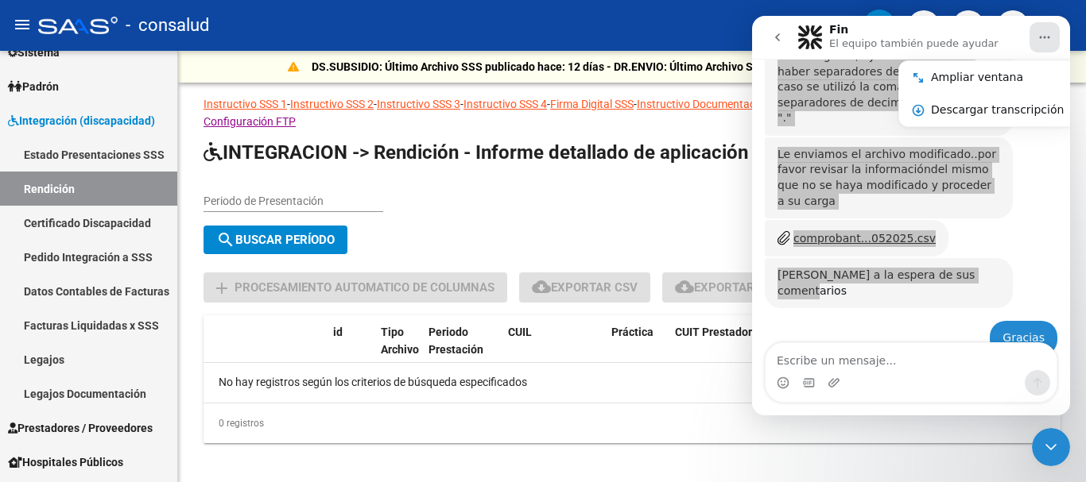
click at [1057, 449] on icon "Cerrar Intercom Messenger" at bounding box center [1050, 447] width 19 height 19
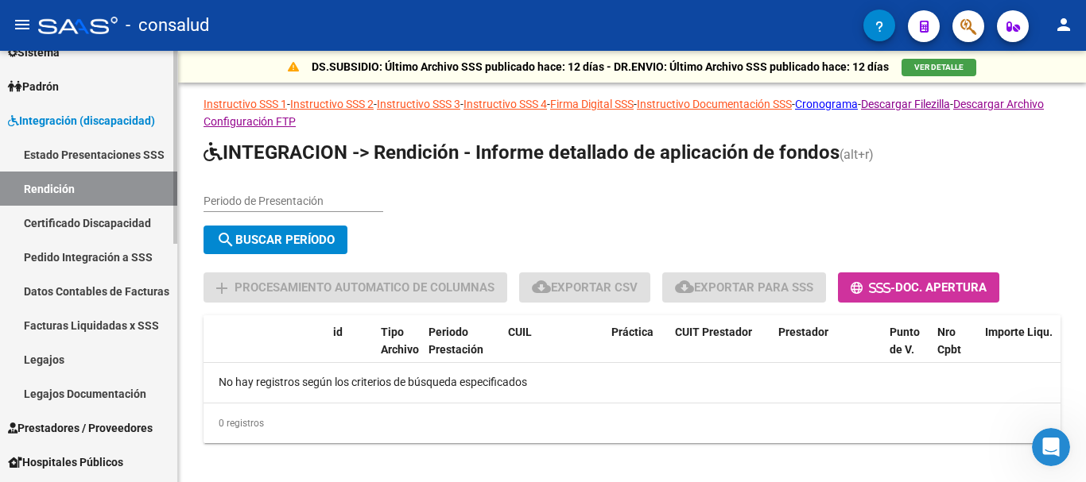
click at [105, 287] on link "Datos Contables de Facturas" at bounding box center [88, 291] width 177 height 34
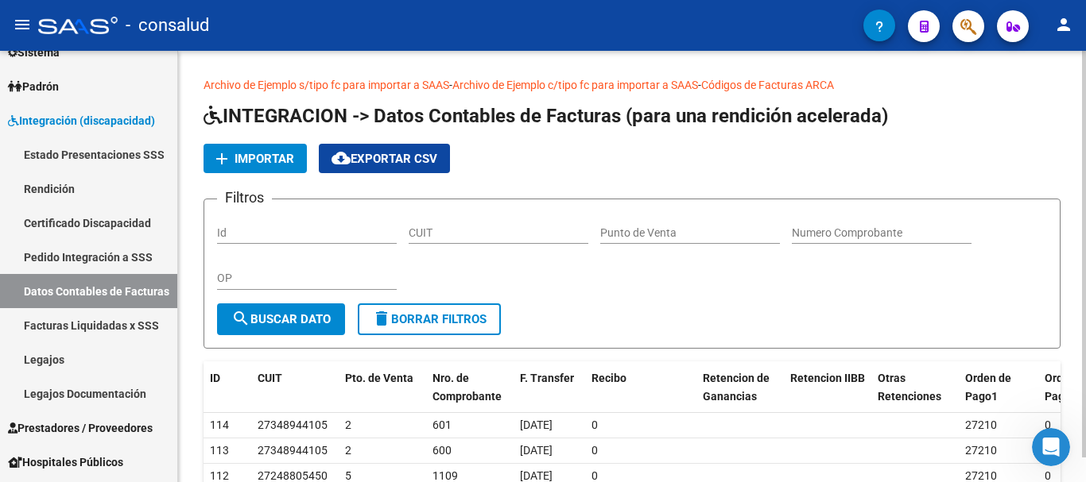
click at [259, 154] on span "Importar" at bounding box center [264, 159] width 60 height 14
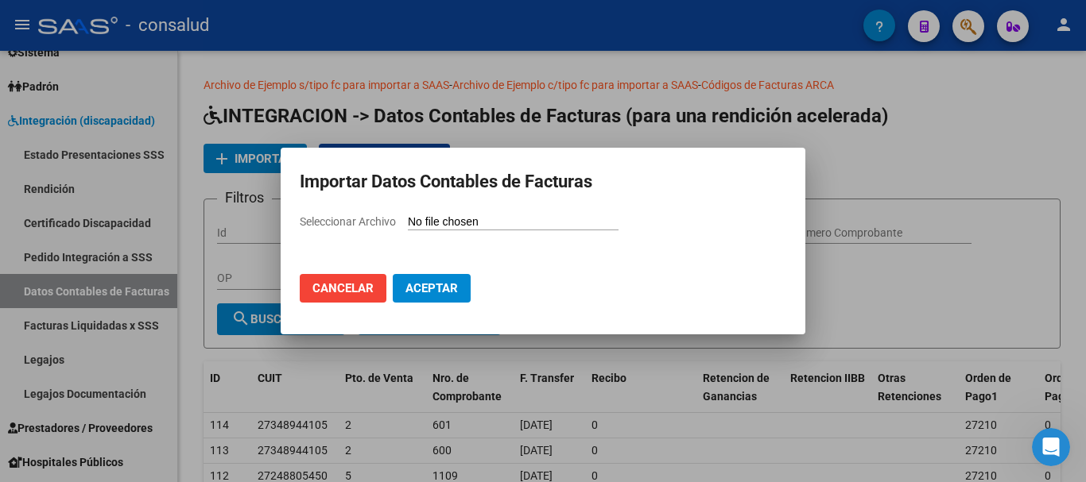
click at [509, 221] on input "Seleccionar Archivo" at bounding box center [513, 222] width 211 height 15
type input "C:\fakepath\comprobantes 052025.csv"
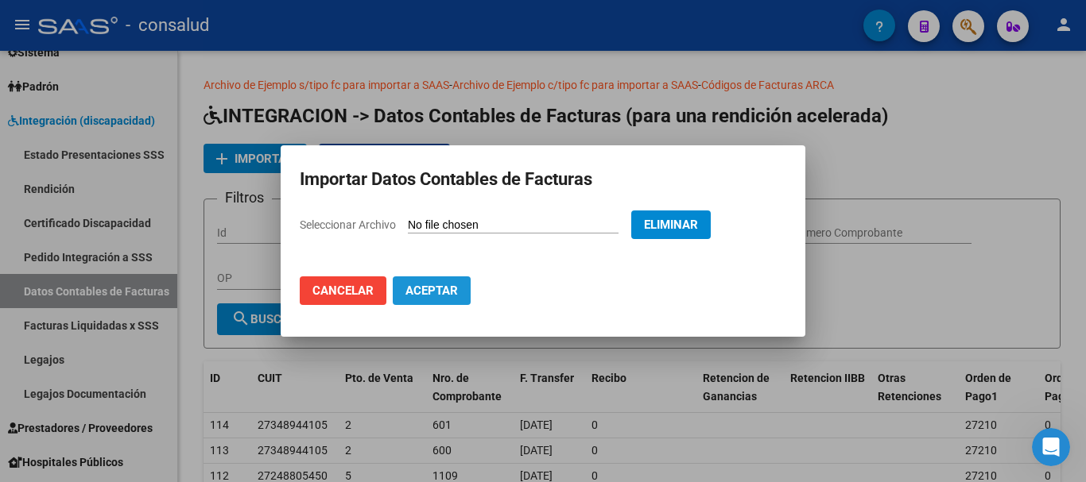
click at [435, 292] on span "Aceptar" at bounding box center [431, 291] width 52 height 14
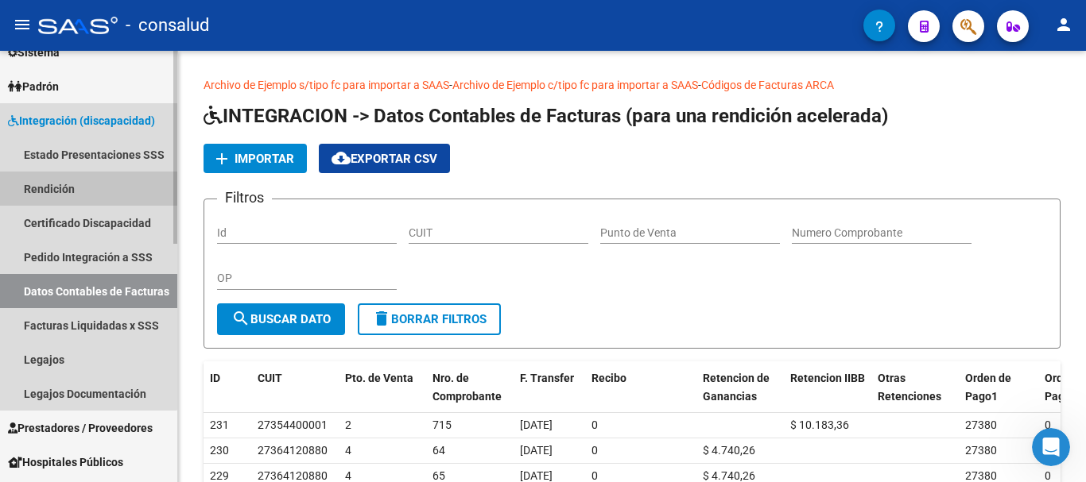
click at [57, 184] on link "Rendición" at bounding box center [88, 189] width 177 height 34
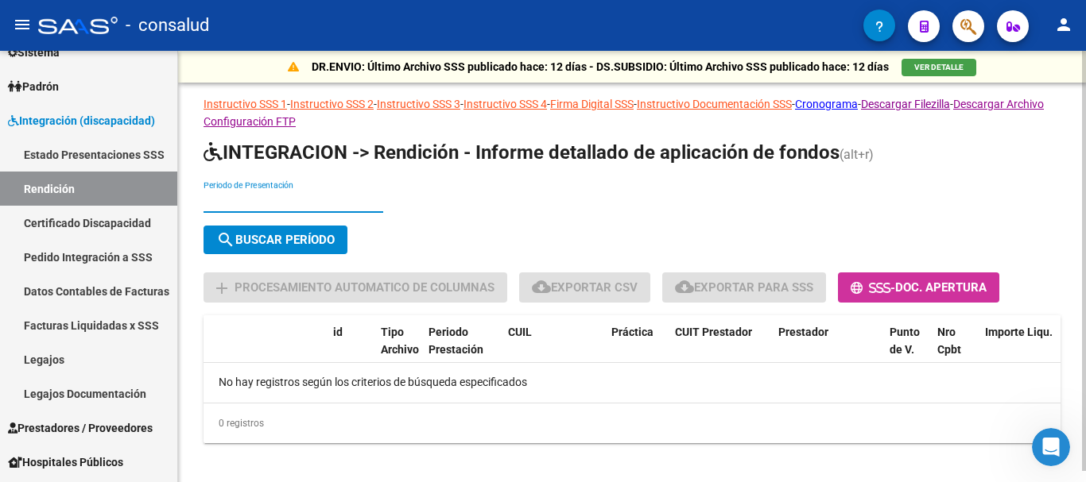
click at [257, 204] on input "Periodo de Presentación" at bounding box center [293, 202] width 180 height 14
type input "2"
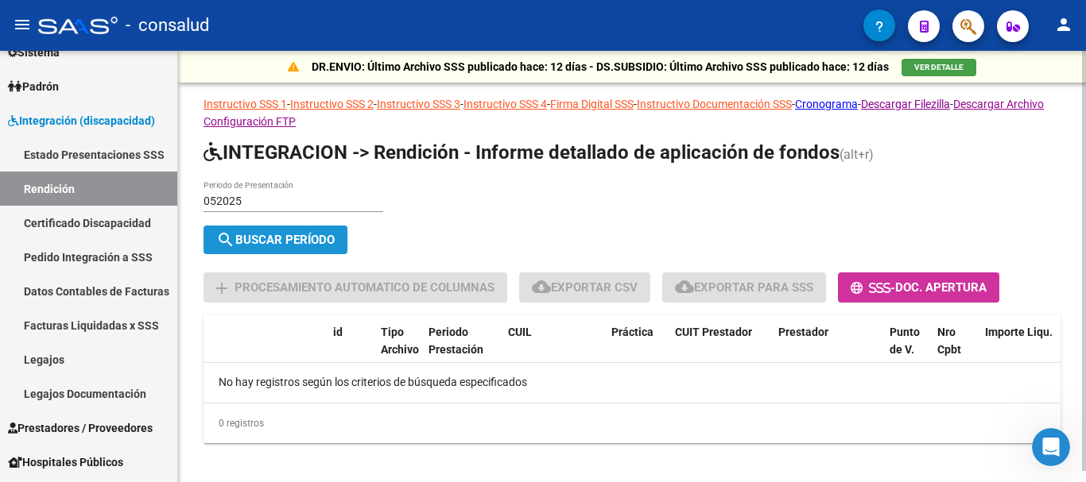
click at [269, 236] on span "search Buscar Período" at bounding box center [275, 240] width 118 height 14
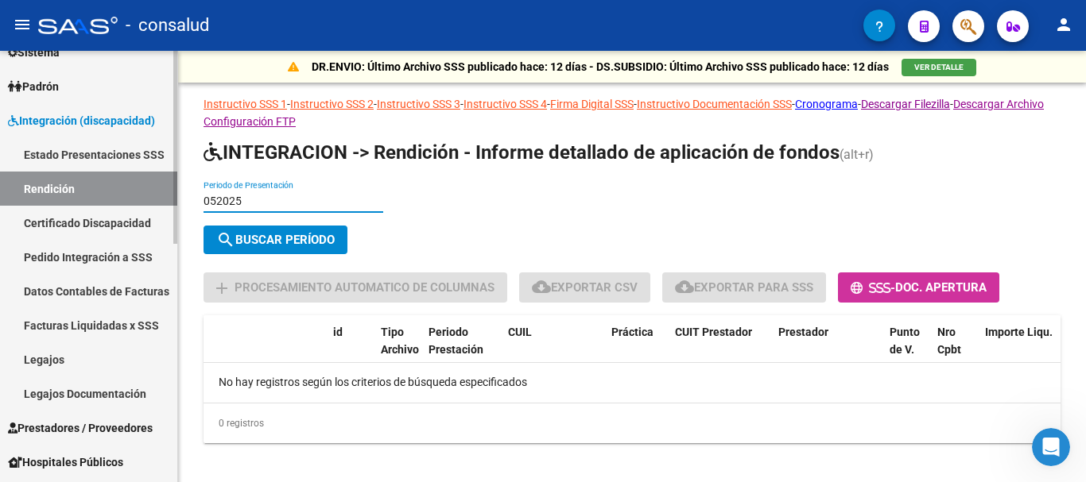
drag, startPoint x: 254, startPoint y: 203, endPoint x: 157, endPoint y: 202, distance: 97.0
click at [157, 202] on mat-sidenav-container "Firma Express Reportes Tablero de Control Ingresos Percibidos Análisis de todos…" at bounding box center [543, 267] width 1086 height 432
type input "202505"
click at [278, 234] on span "search Buscar Período" at bounding box center [275, 240] width 118 height 14
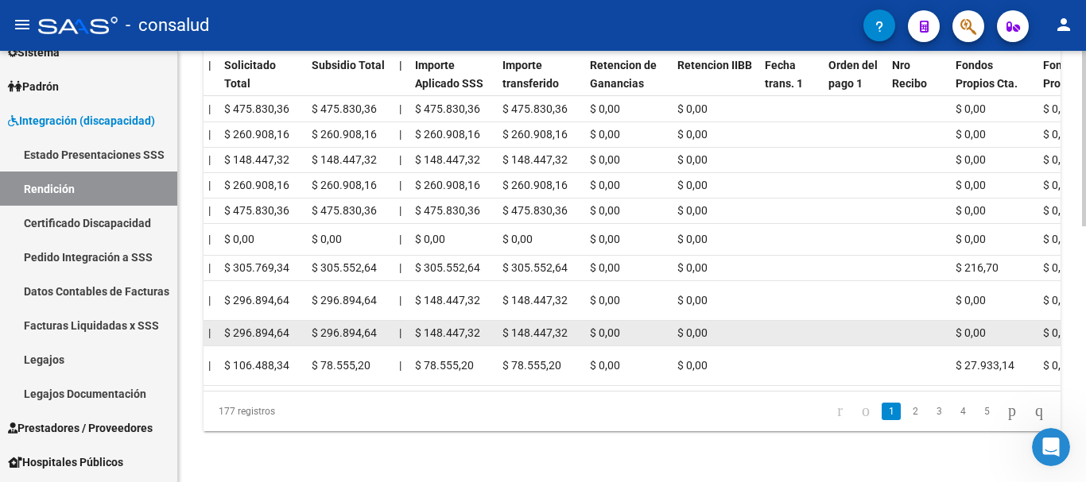
scroll to position [627, 0]
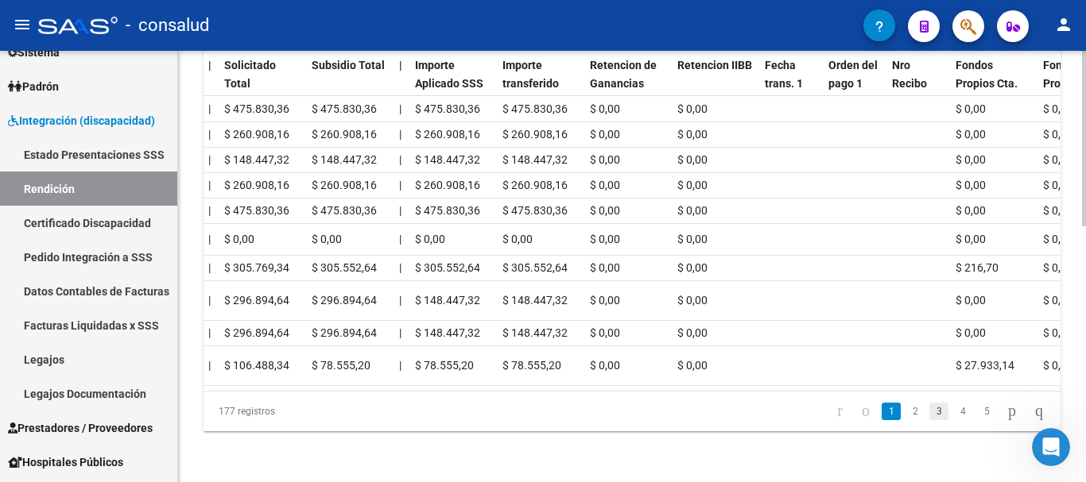
click at [929, 413] on link "3" at bounding box center [938, 411] width 19 height 17
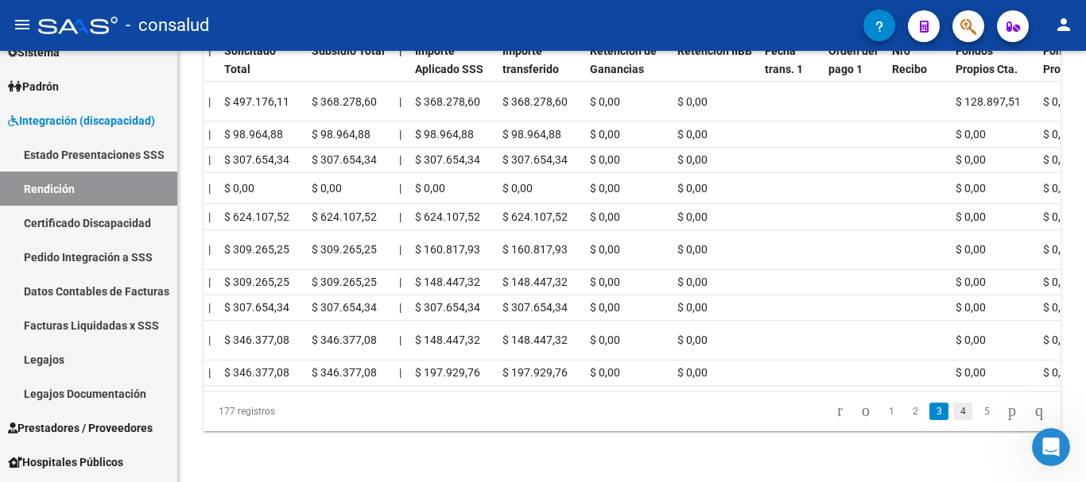
click at [953, 420] on link "4" at bounding box center [962, 411] width 19 height 17
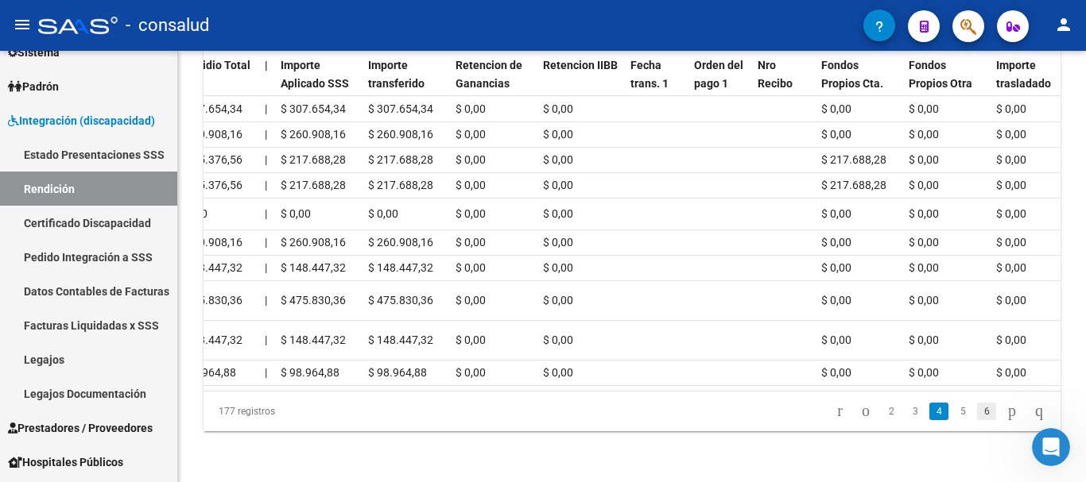
click at [977, 412] on link "6" at bounding box center [986, 411] width 19 height 17
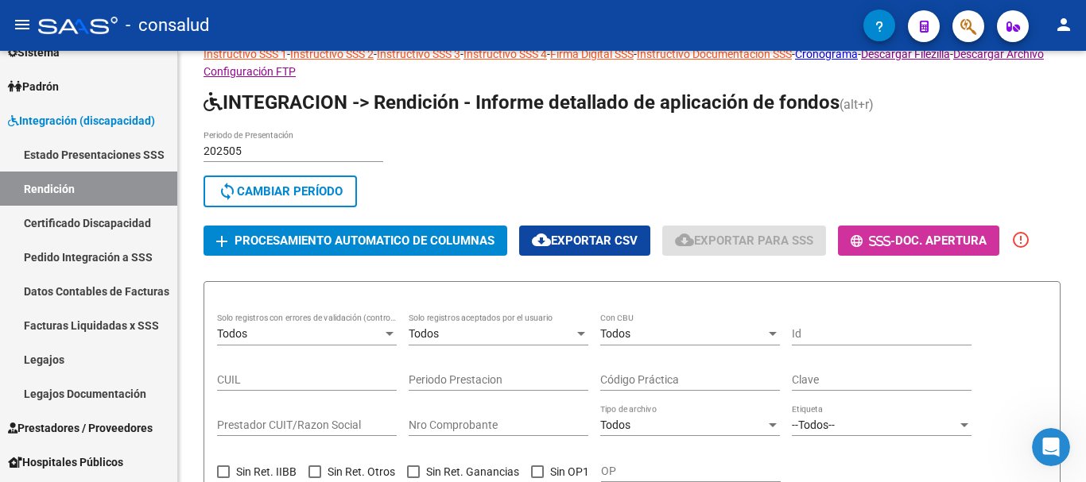
scroll to position [0, 0]
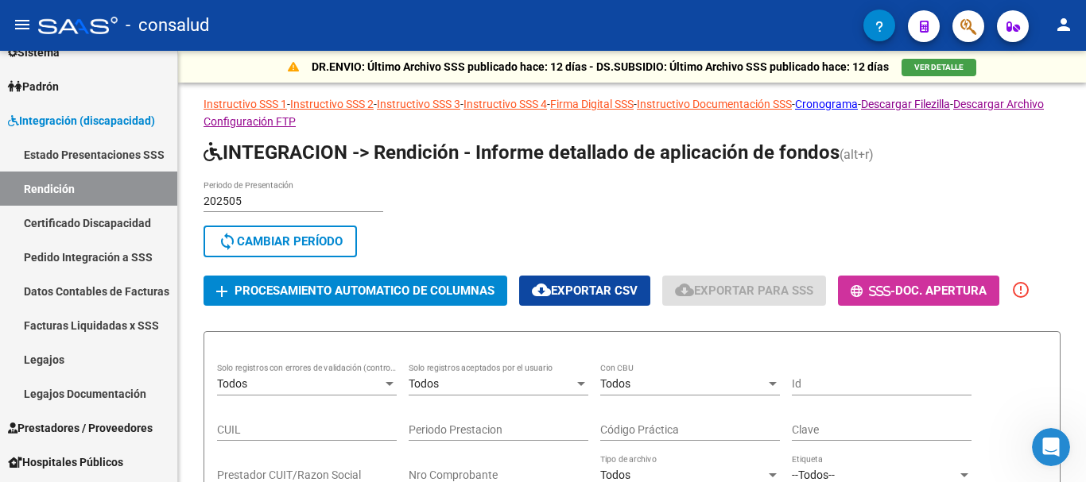
click at [345, 292] on span "Procesamiento automatico de columnas" at bounding box center [364, 292] width 260 height 14
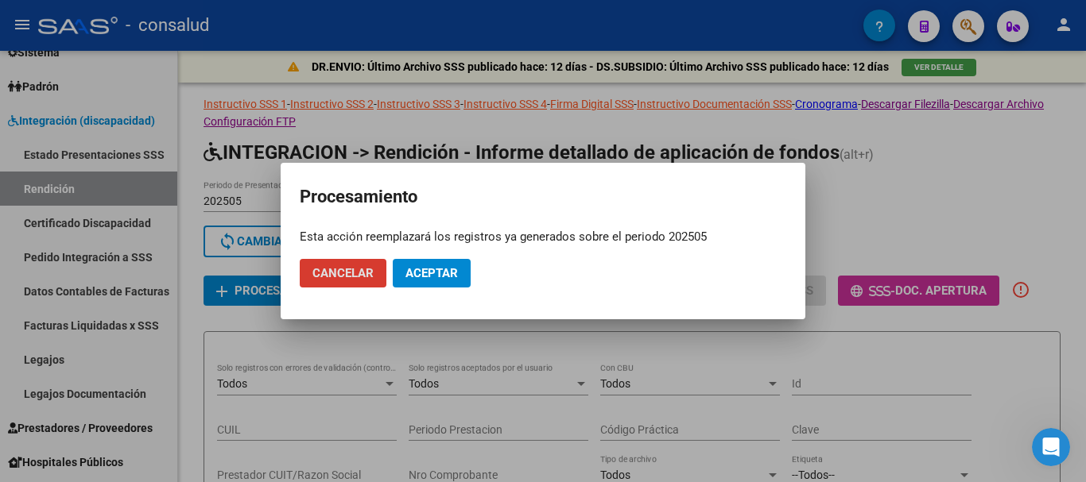
click at [432, 273] on span "Aceptar" at bounding box center [431, 273] width 52 height 14
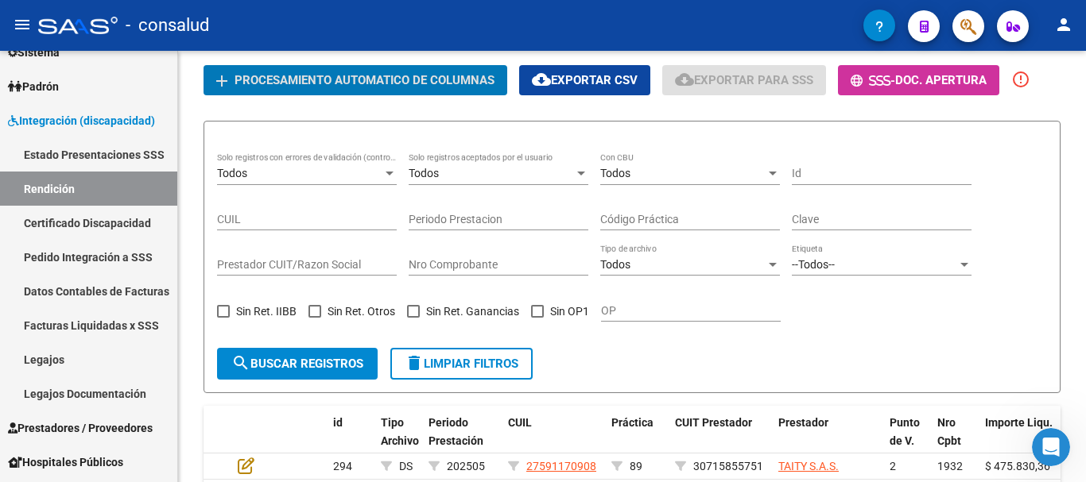
scroll to position [71, 0]
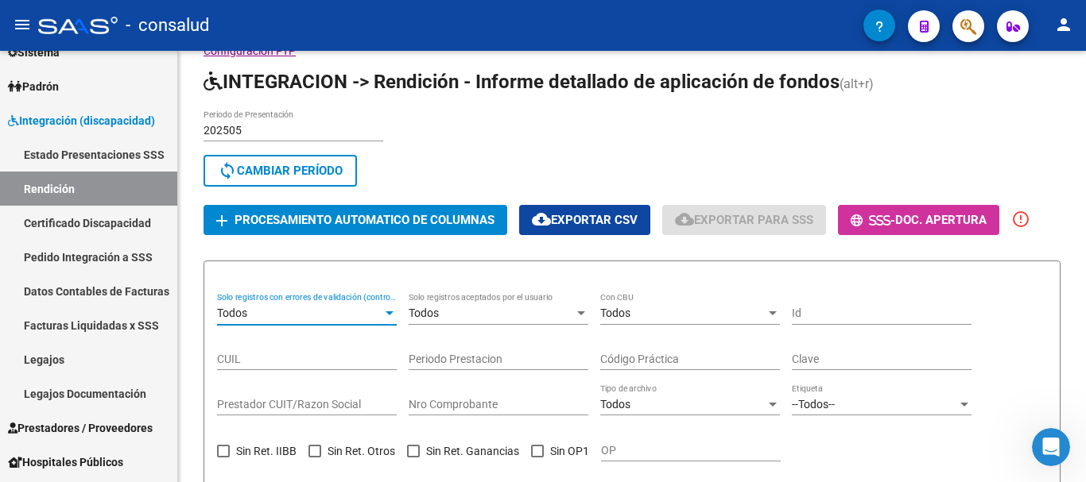
click at [385, 315] on div at bounding box center [389, 314] width 14 height 13
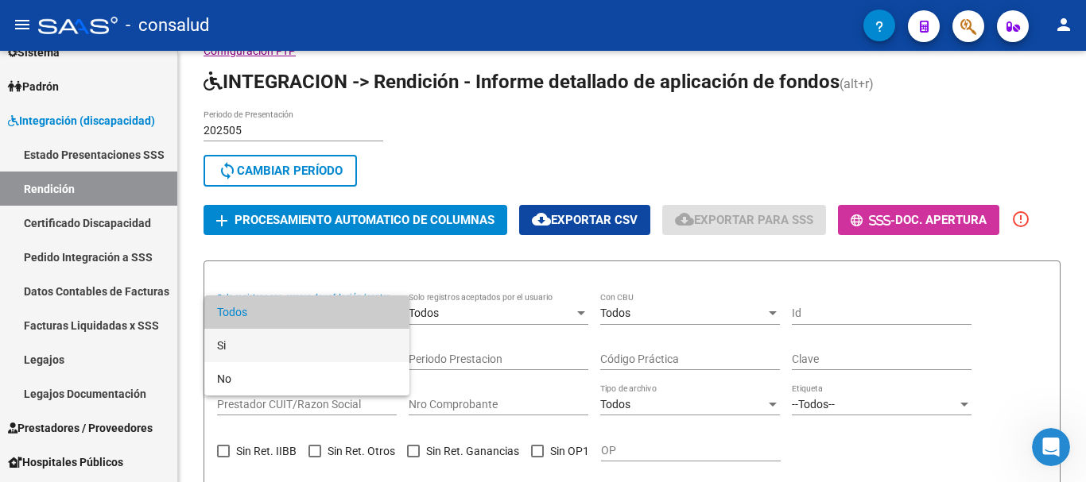
click at [255, 340] on span "Si" at bounding box center [307, 345] width 180 height 33
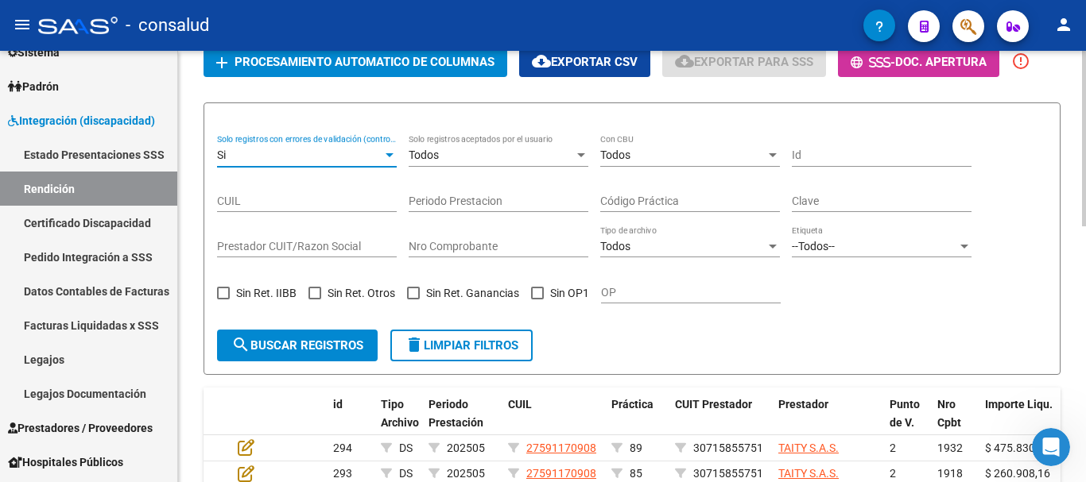
scroll to position [230, 0]
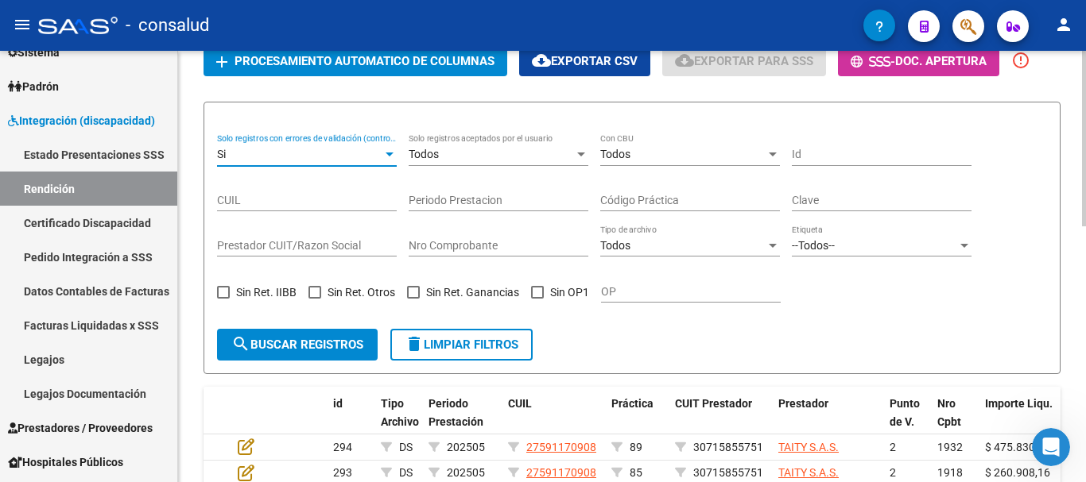
click at [292, 342] on span "search Buscar registros" at bounding box center [297, 345] width 132 height 14
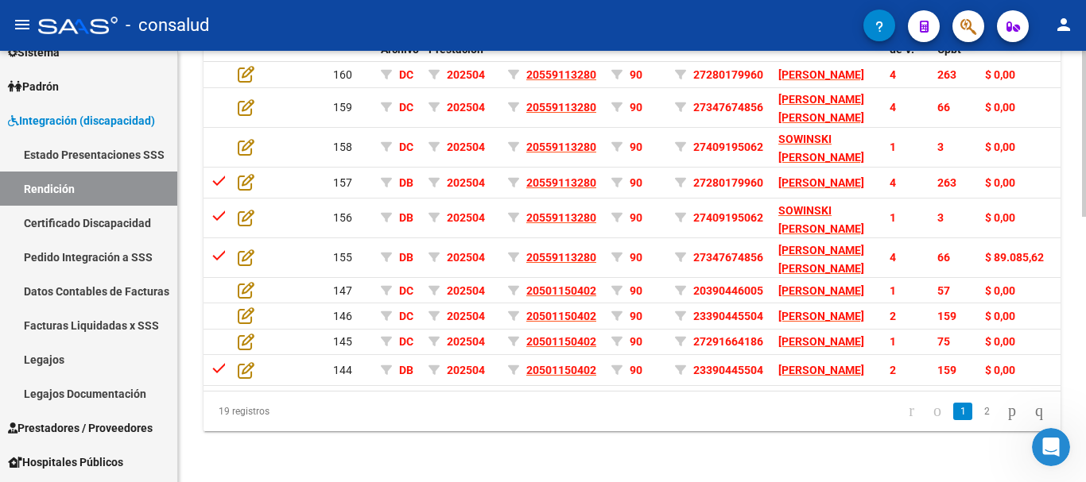
scroll to position [687, 0]
click at [977, 411] on link "2" at bounding box center [986, 411] width 19 height 17
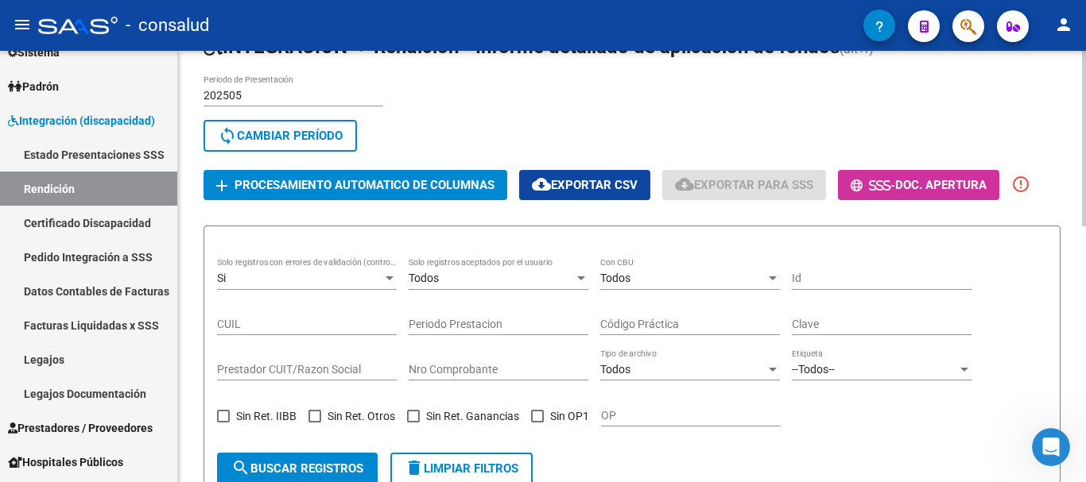
scroll to position [71, 0]
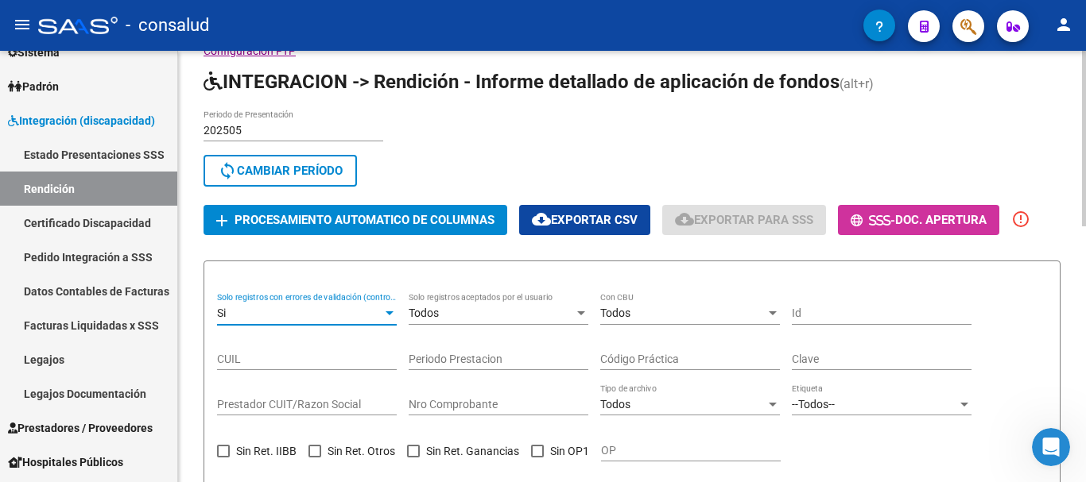
click at [385, 312] on div at bounding box center [389, 314] width 8 height 4
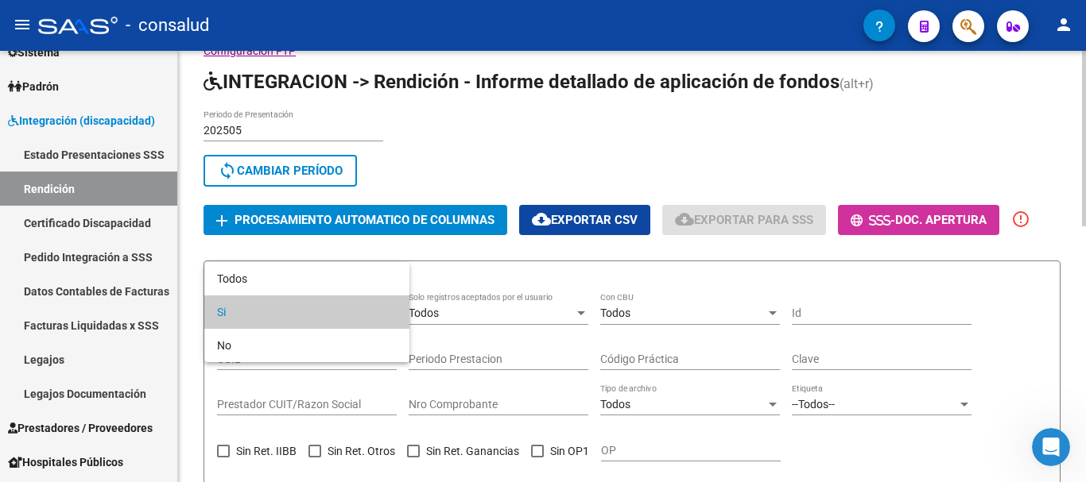
click at [385, 312] on span "Si" at bounding box center [307, 312] width 180 height 33
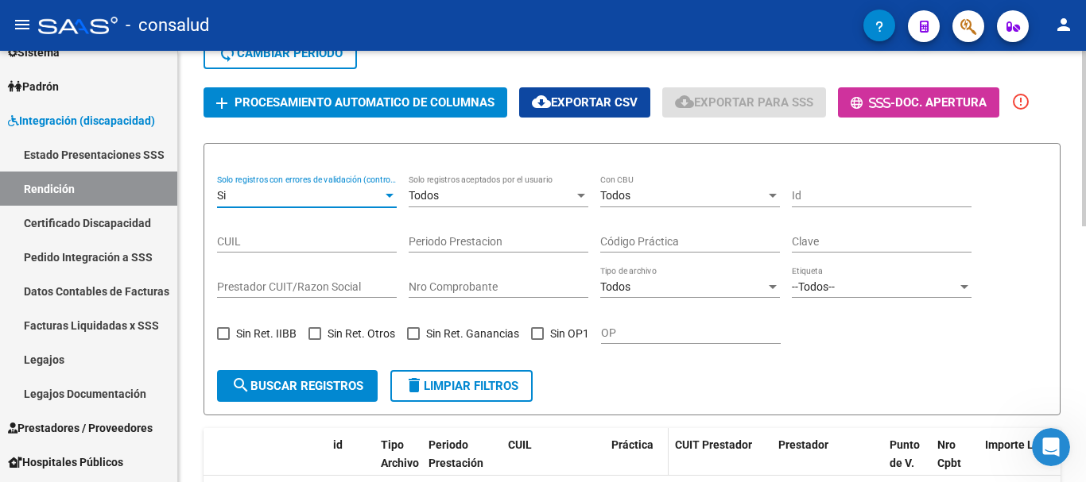
scroll to position [150, 0]
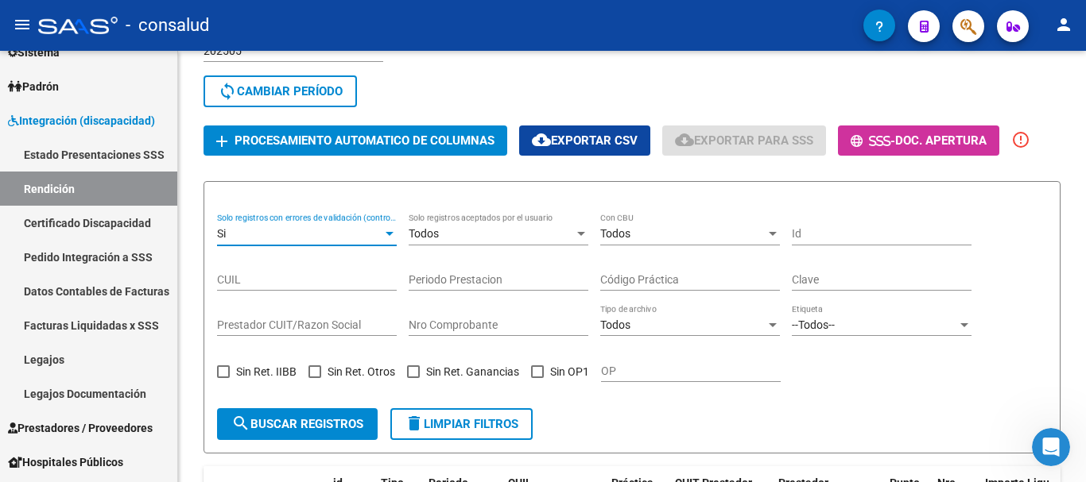
click at [1052, 445] on icon "Abrir Intercom Messenger" at bounding box center [1050, 447] width 11 height 13
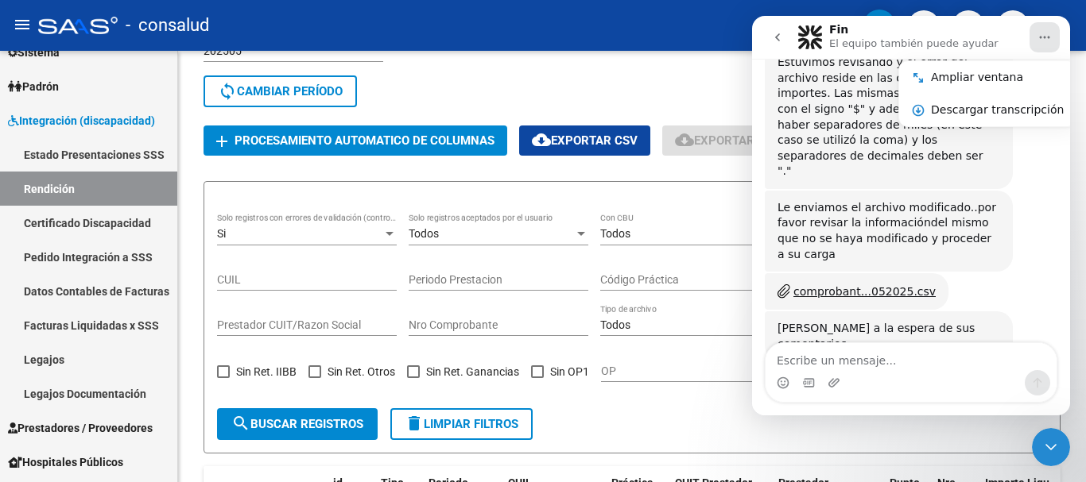
scroll to position [532, 0]
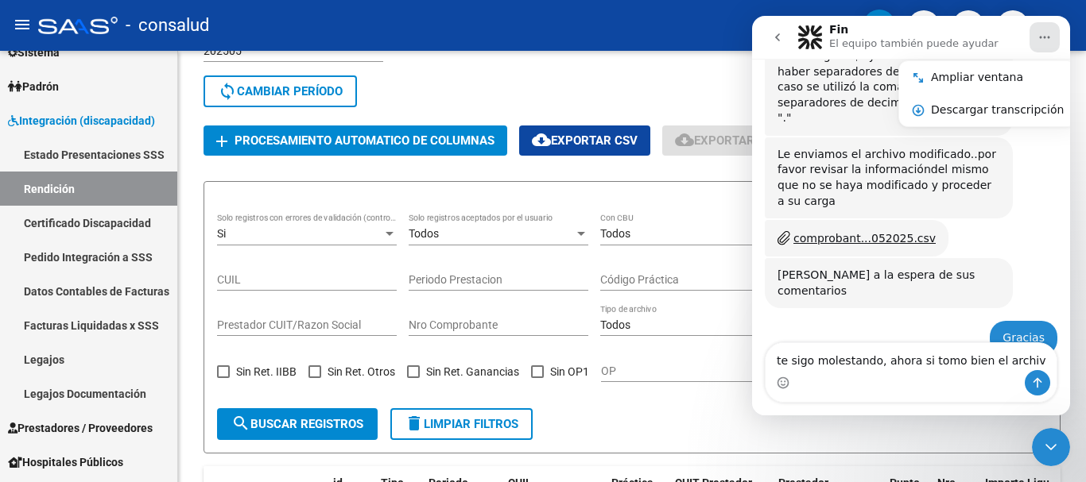
type textarea "te sigo molestando, ahora si tomo bien el archivo"
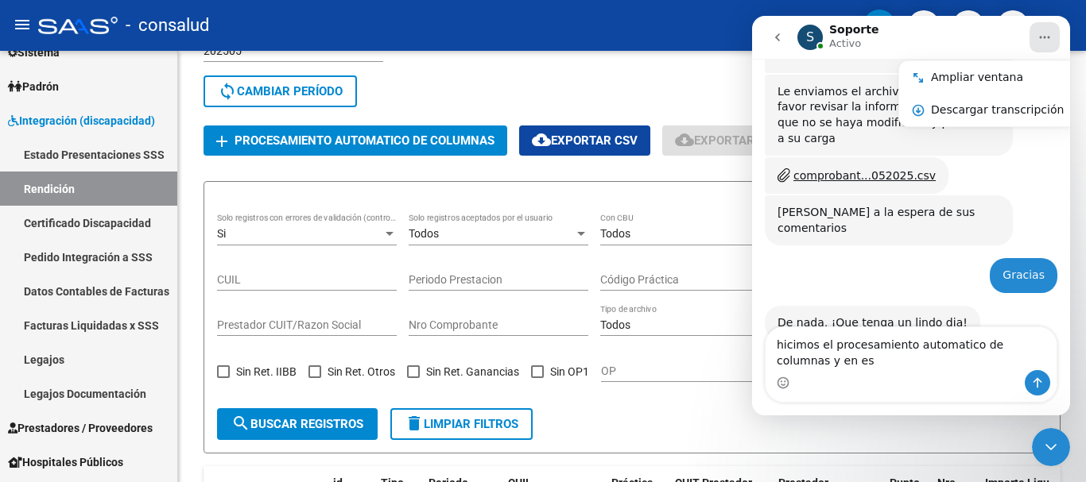
scroll to position [610, 0]
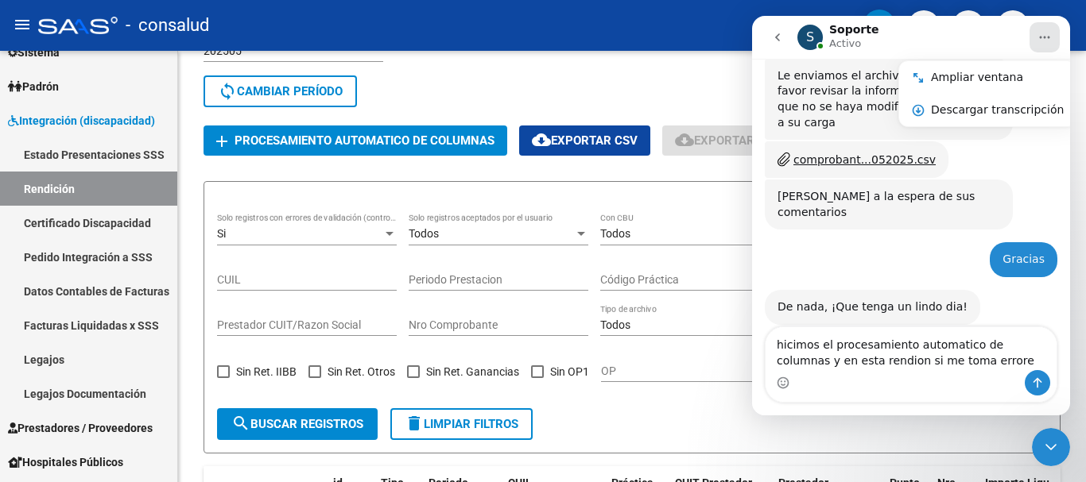
type textarea "hicimos el procesamiento automatico de columnas y en esta rendion si me toma er…"
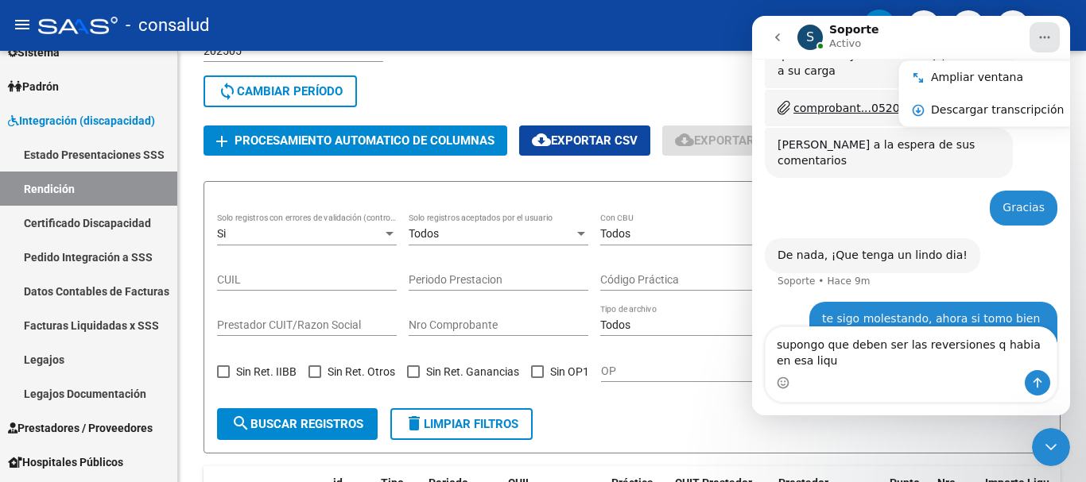
scroll to position [678, 0]
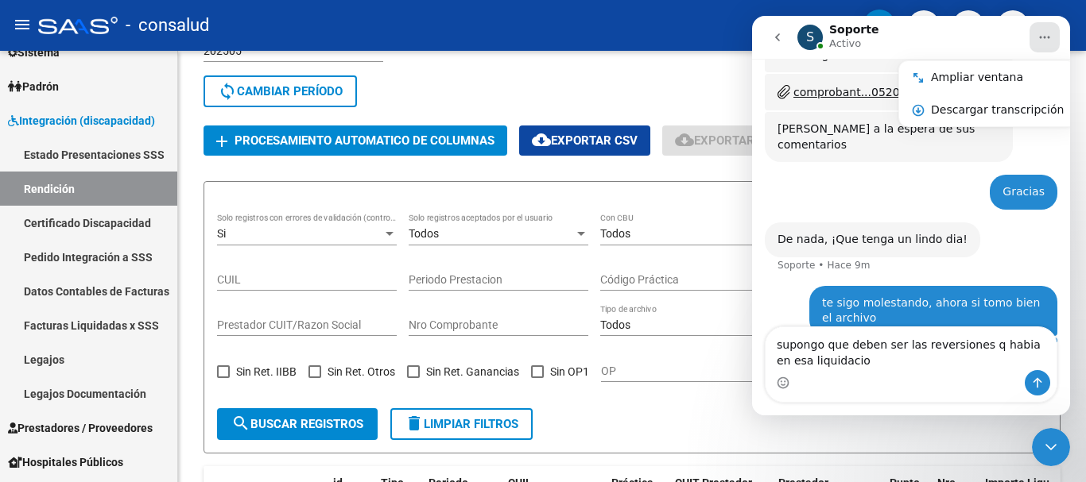
type textarea "supongo que deben ser las reversiones q habia en esa liquidacion"
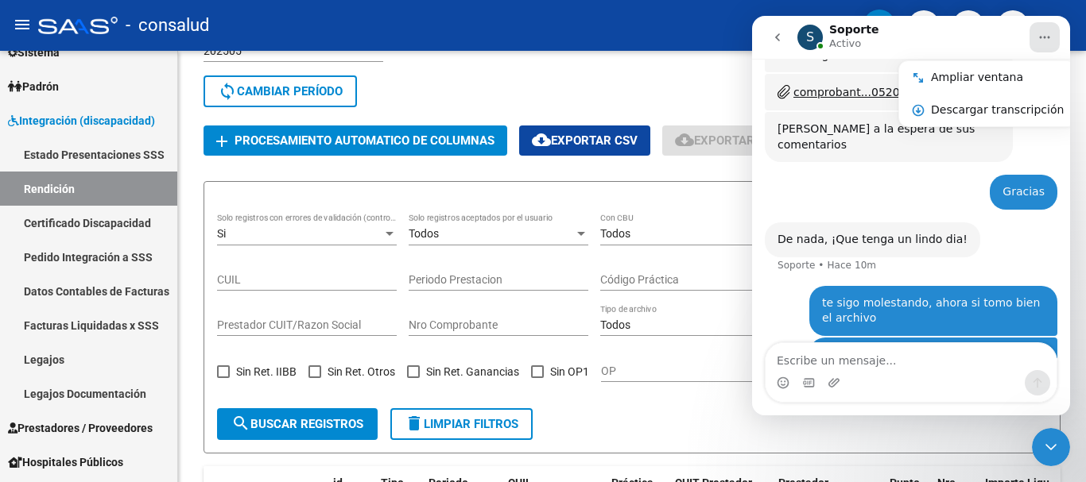
scroll to position [714, 0]
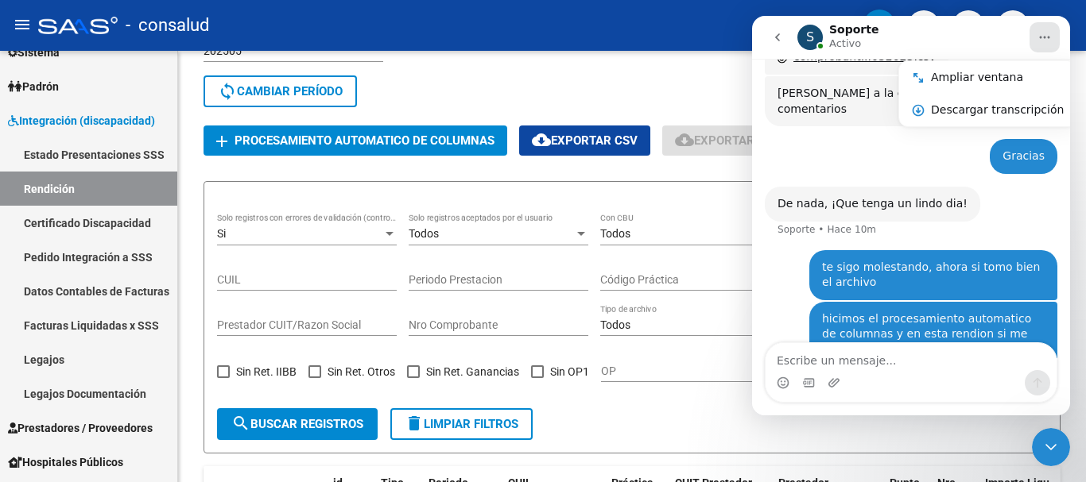
click at [1051, 444] on icon "Cerrar Intercom Messenger" at bounding box center [1050, 447] width 19 height 19
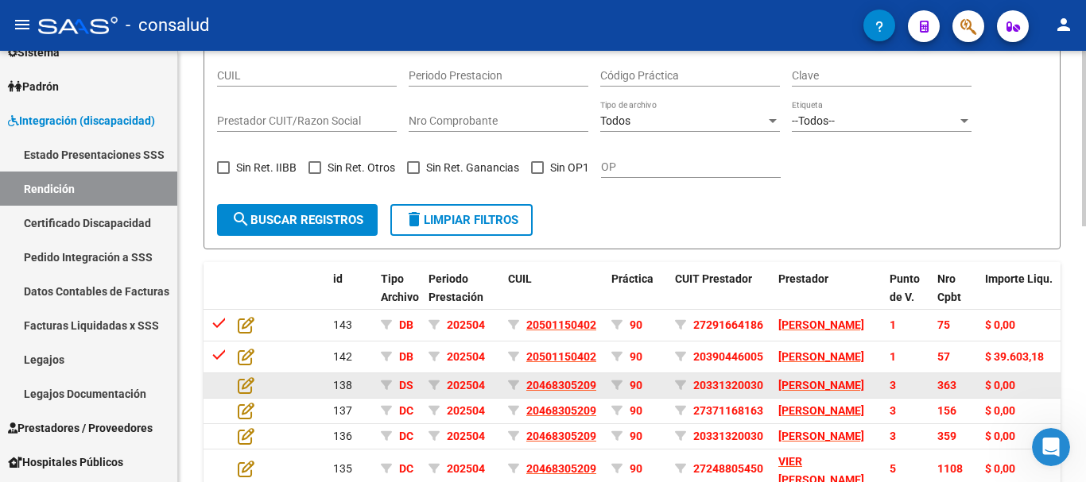
scroll to position [389, 0]
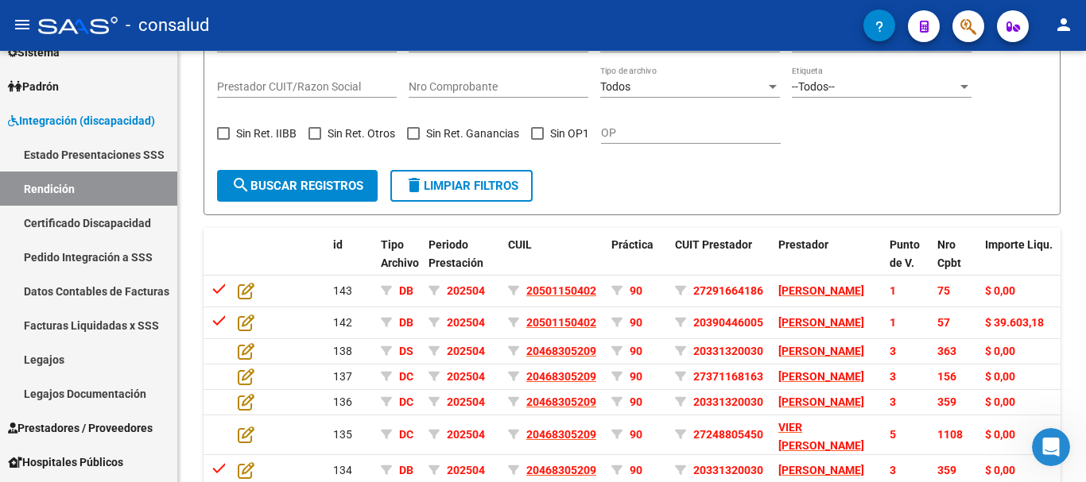
click at [1044, 448] on icon "Abrir Intercom Messenger" at bounding box center [1051, 448] width 26 height 26
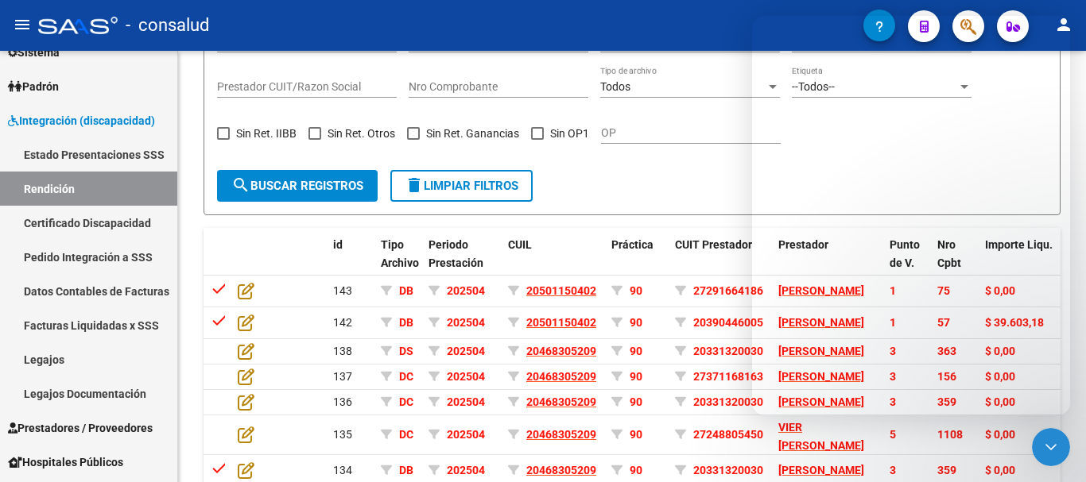
scroll to position [714, 0]
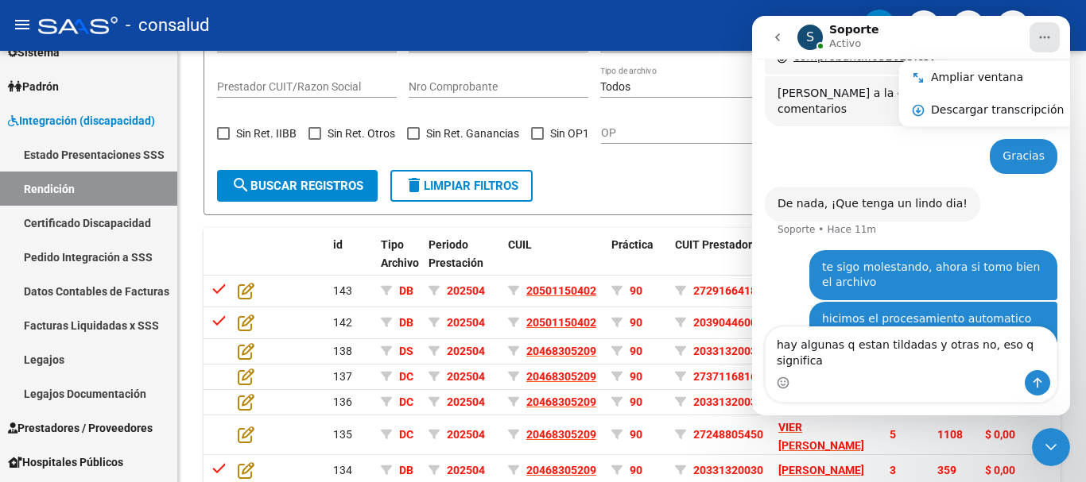
type textarea "hay algunas q estan tildadas y otras no, eso q significa?"
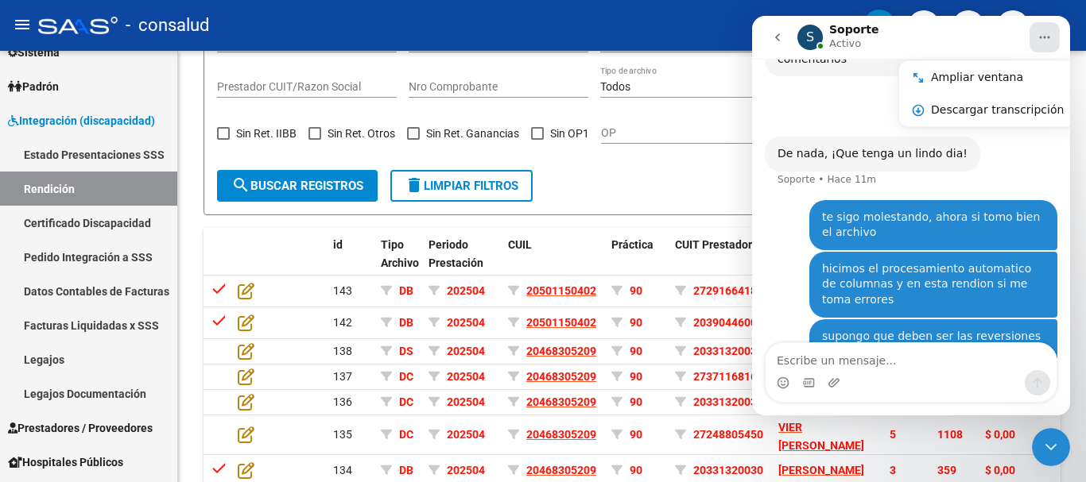
scroll to position [765, 0]
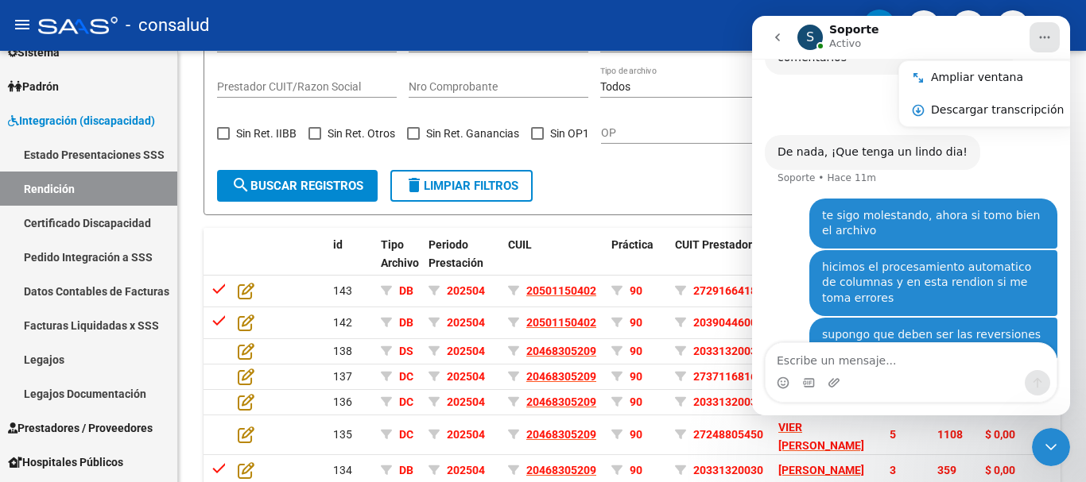
click at [1052, 451] on icon "Cerrar Intercom Messenger" at bounding box center [1050, 447] width 19 height 19
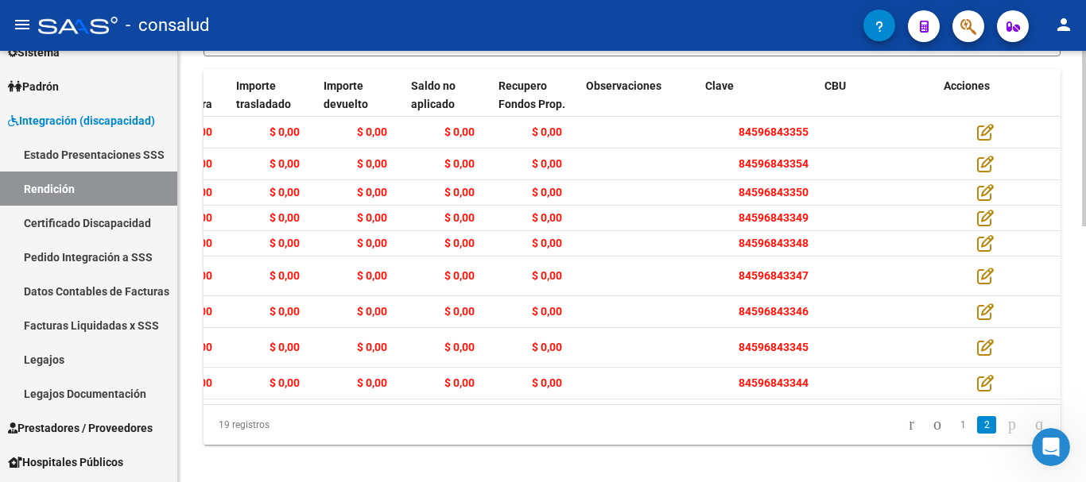
scroll to position [0, 1845]
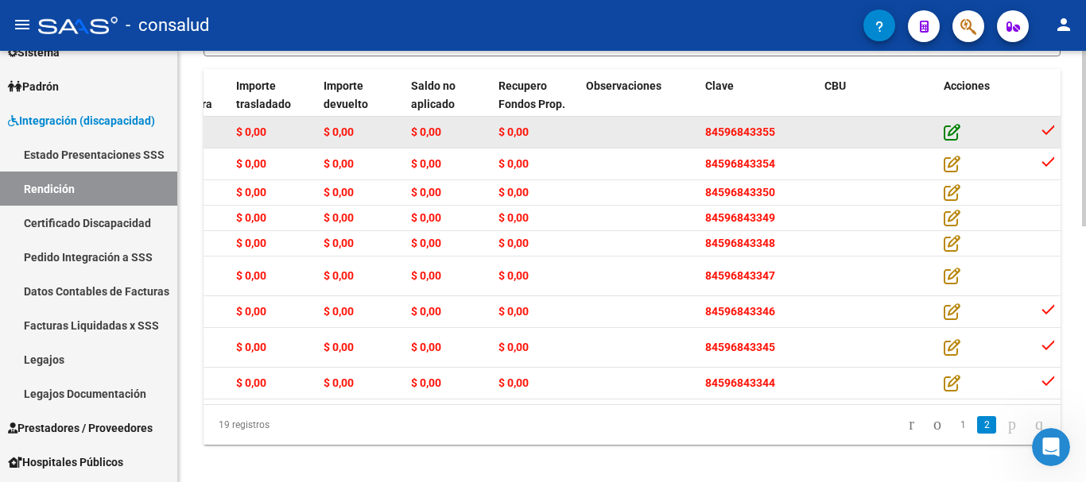
click at [955, 139] on icon at bounding box center [951, 131] width 17 height 17
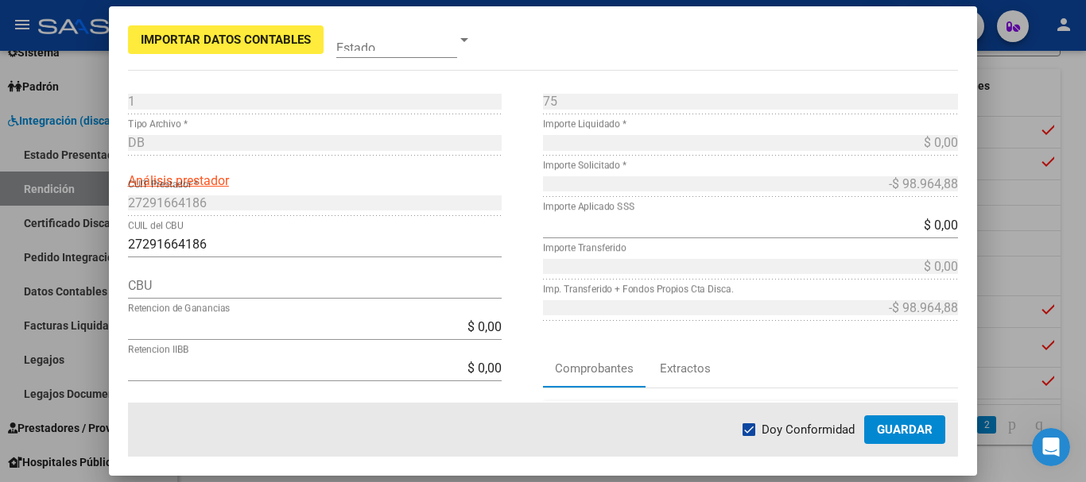
click at [1034, 78] on div at bounding box center [543, 241] width 1086 height 482
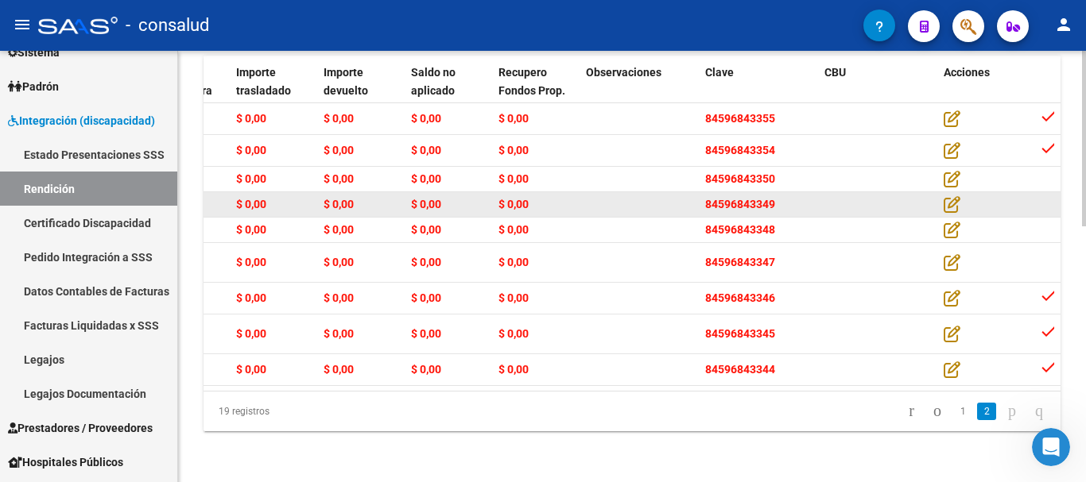
scroll to position [627, 0]
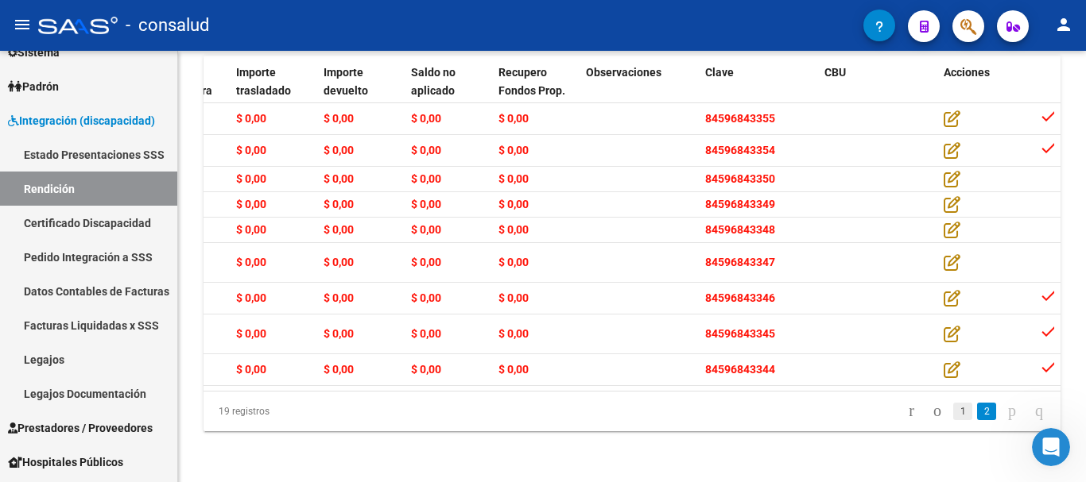
click at [953, 411] on link "1" at bounding box center [962, 411] width 19 height 17
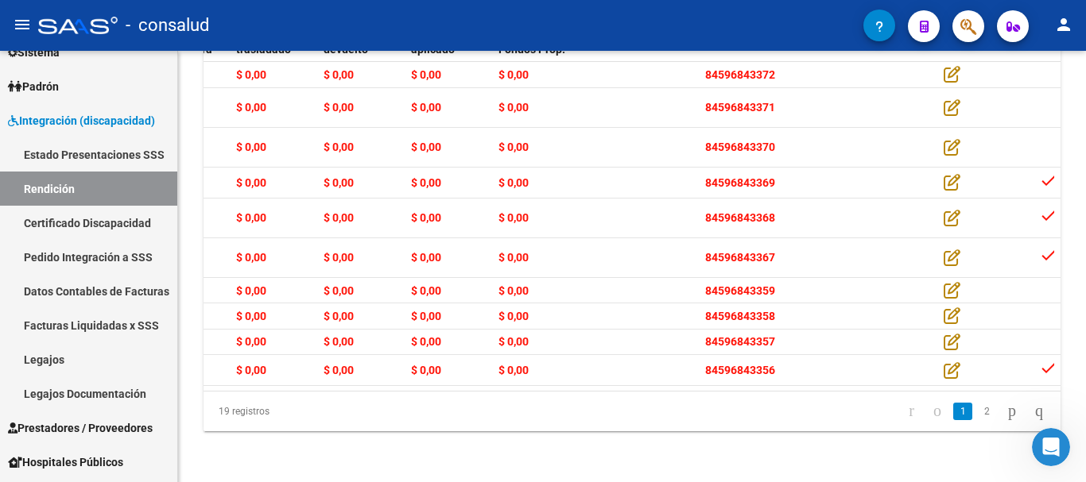
click at [1055, 445] on icon "Abrir Intercom Messenger" at bounding box center [1051, 448] width 26 height 26
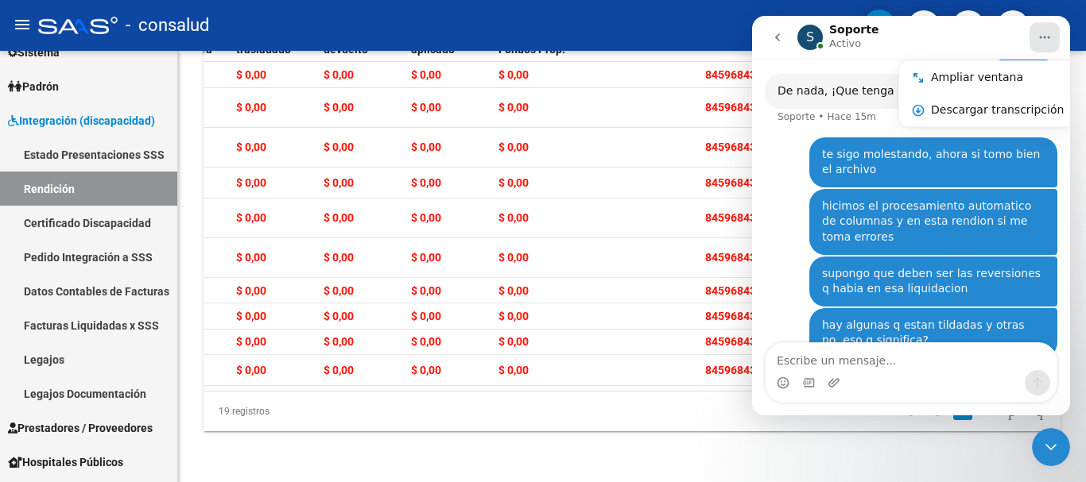
scroll to position [765, 0]
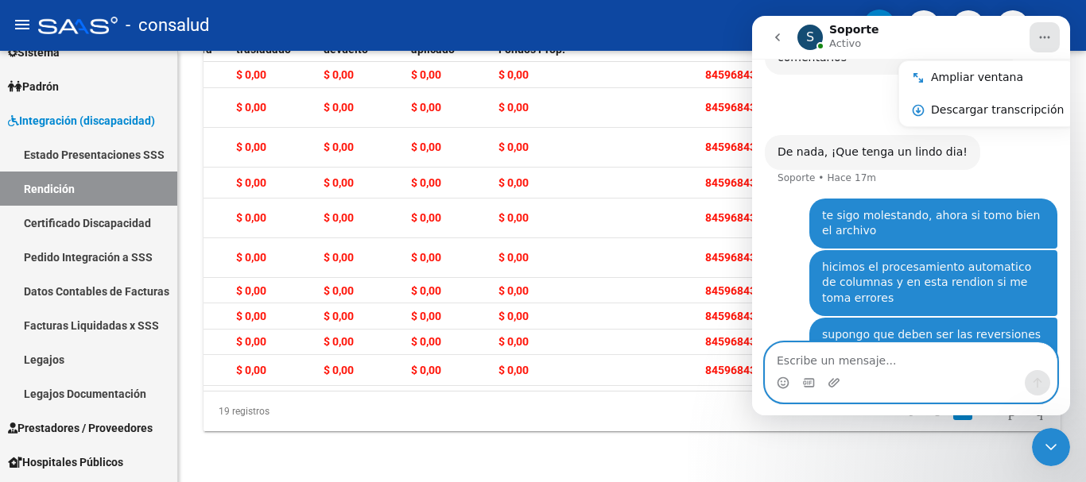
click at [848, 362] on textarea "Escribe un mensaje..." at bounding box center [910, 356] width 291 height 27
